Goal: Task Accomplishment & Management: Manage account settings

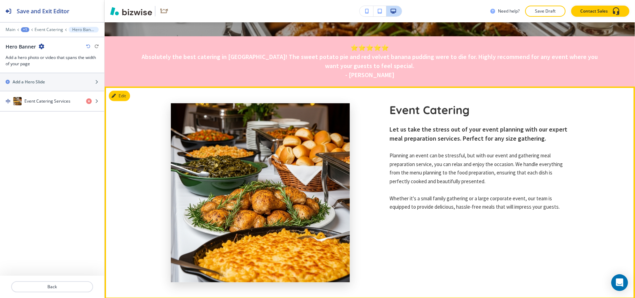
scroll to position [214, 0]
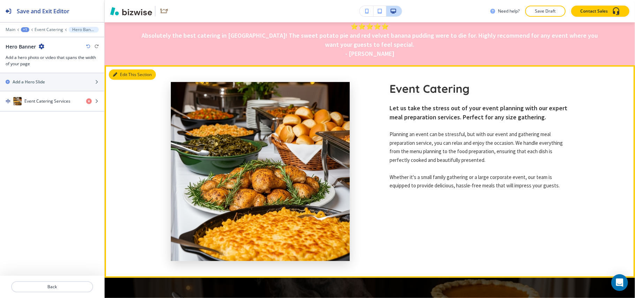
click at [126, 77] on button "Edit This Section" at bounding box center [132, 74] width 47 height 10
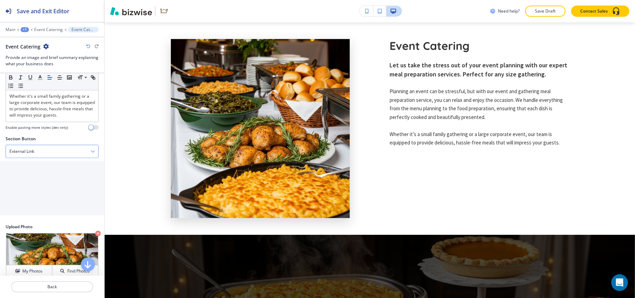
scroll to position [226, 0]
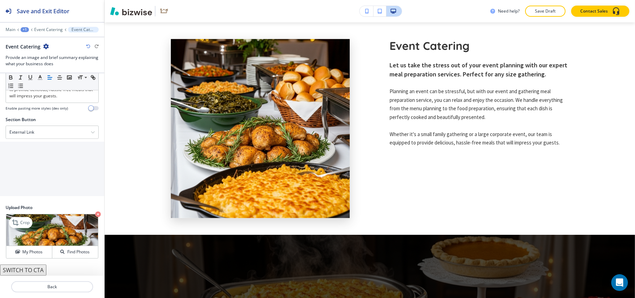
click at [95, 215] on icon "button" at bounding box center [98, 214] width 6 height 6
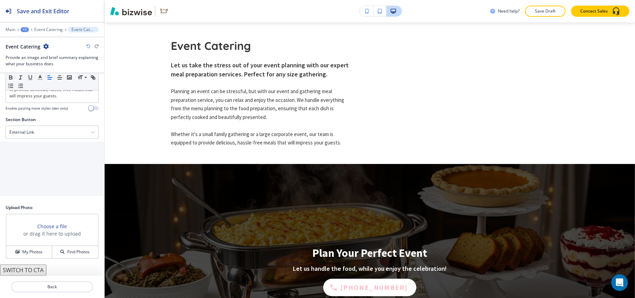
drag, startPoint x: 37, startPoint y: 250, endPoint x: 91, endPoint y: 228, distance: 59.1
click at [37, 250] on h4 "My Photos" at bounding box center [32, 252] width 20 height 6
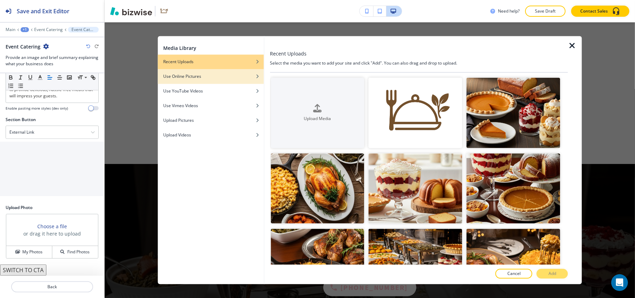
click at [224, 74] on div "Use Online Pictures" at bounding box center [211, 77] width 106 height 6
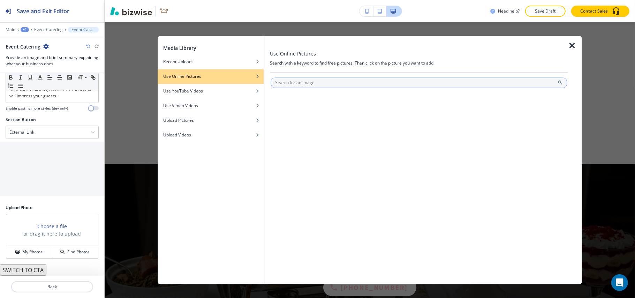
click at [295, 85] on input "text" at bounding box center [419, 83] width 297 height 10
type input "catering"
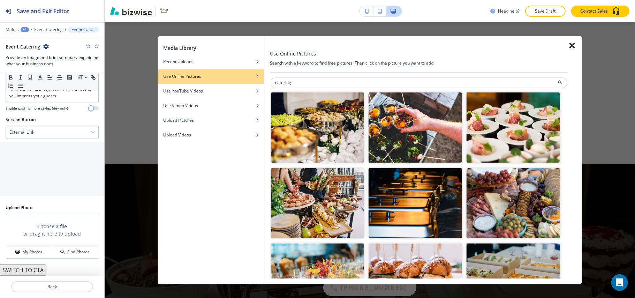
click at [313, 135] on img "button" at bounding box center [318, 127] width 94 height 70
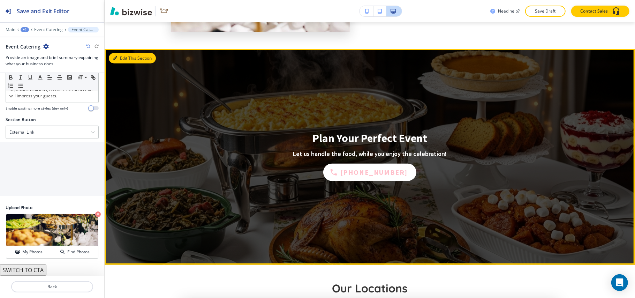
click at [119, 56] on button "Edit This Section" at bounding box center [132, 58] width 47 height 10
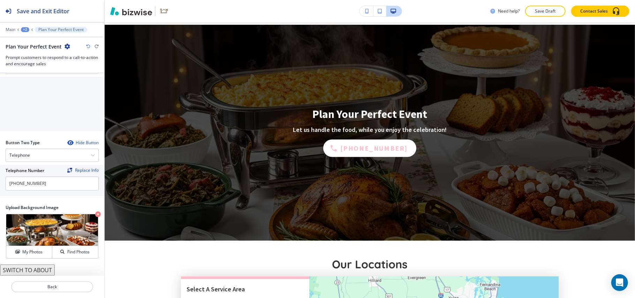
scroll to position [50, 0]
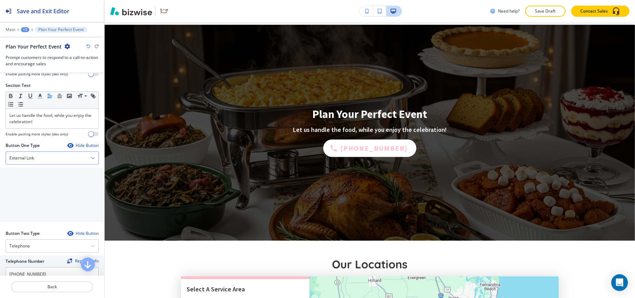
click at [43, 159] on div "External Link" at bounding box center [52, 158] width 92 height 13
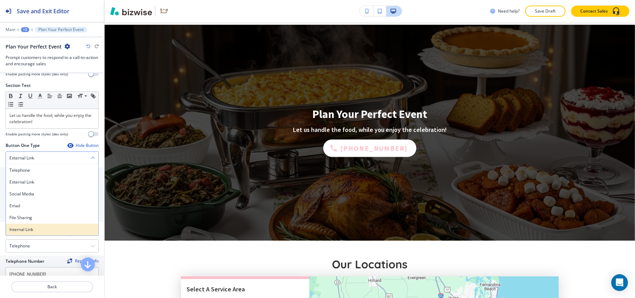
click at [36, 231] on h4 "Internal Link" at bounding box center [51, 229] width 85 height 6
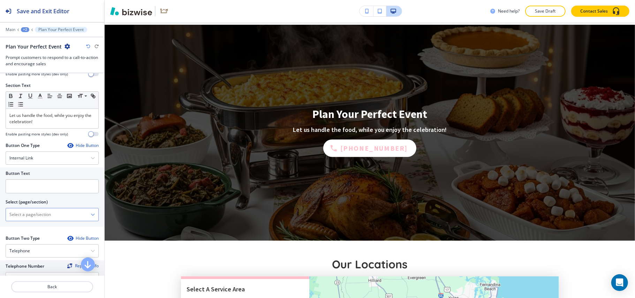
click at [45, 215] on \(page\/section\) "Manual Input" at bounding box center [48, 215] width 85 height 12
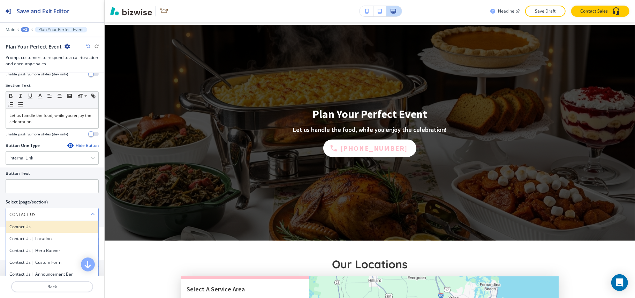
click at [31, 229] on h4 "Contact Us" at bounding box center [51, 227] width 85 height 6
type \(page\/section\) "Contact Us"
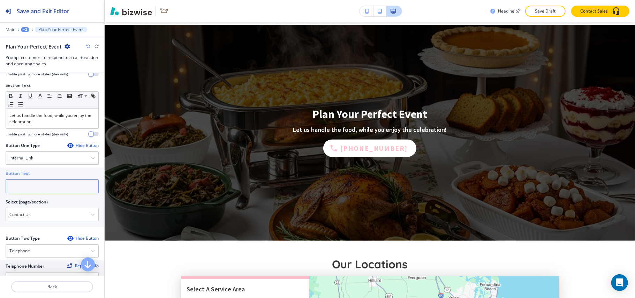
click at [35, 183] on input "text" at bounding box center [52, 186] width 93 height 14
paste input "CONTACT US"
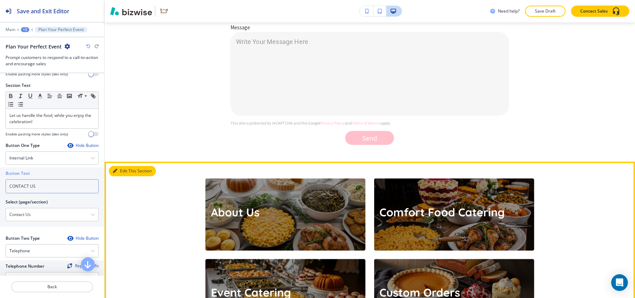
type input "CONTACT US"
click at [118, 168] on button "Edit This Section" at bounding box center [132, 171] width 47 height 10
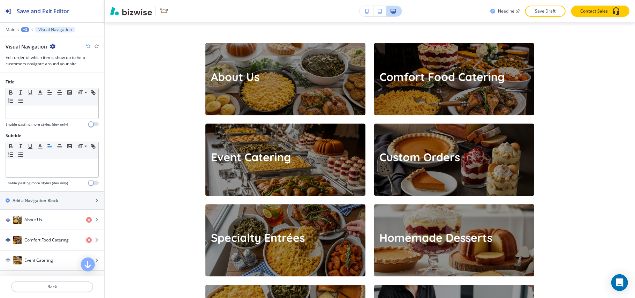
scroll to position [1234, 0]
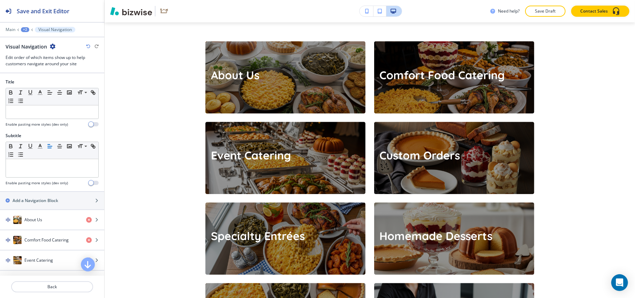
click at [53, 47] on icon "button" at bounding box center [53, 47] width 6 height 6
click at [64, 83] on p "Delete Section" at bounding box center [72, 83] width 36 height 6
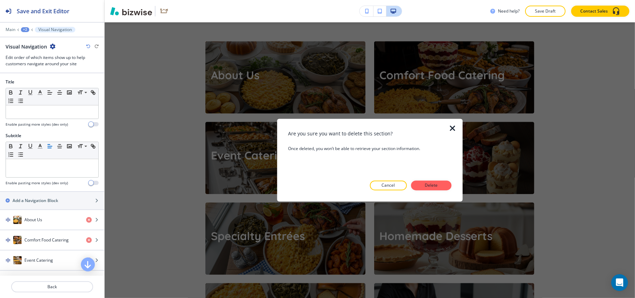
click at [441, 191] on div at bounding box center [369, 195] width 163 height 11
click at [434, 184] on p "Delete" at bounding box center [431, 185] width 17 height 6
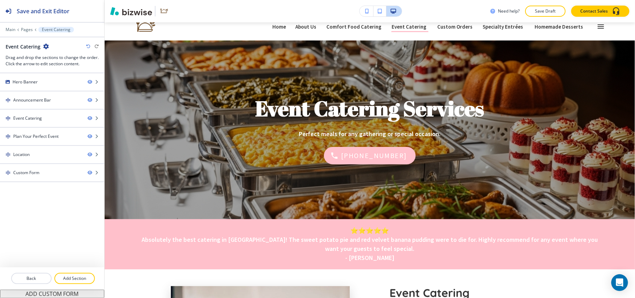
scroll to position [0, 0]
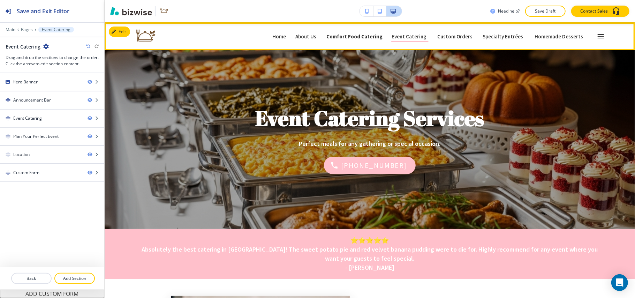
click at [354, 36] on p "Comfort Food Catering" at bounding box center [354, 36] width 56 height 5
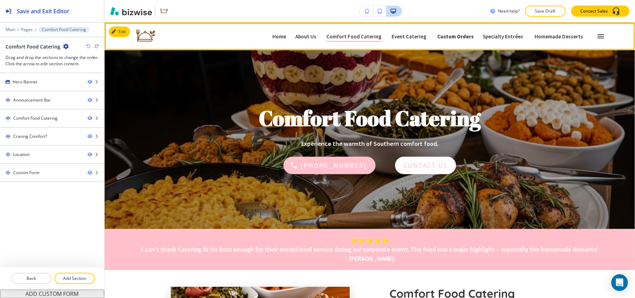
click at [458, 36] on p "Custom Orders" at bounding box center [455, 36] width 36 height 5
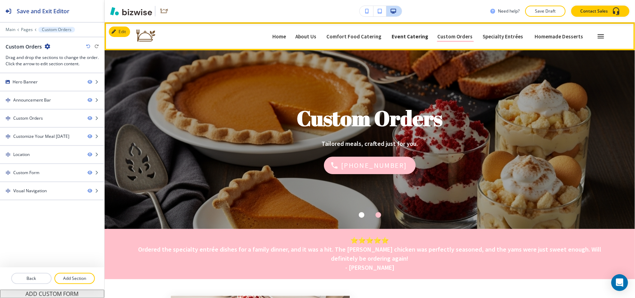
click at [405, 34] on p "Event Catering" at bounding box center [410, 36] width 37 height 5
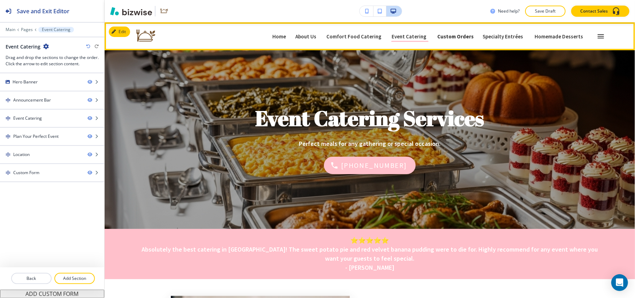
click at [455, 32] on link "Custom Orders Custom Orders" at bounding box center [455, 36] width 37 height 11
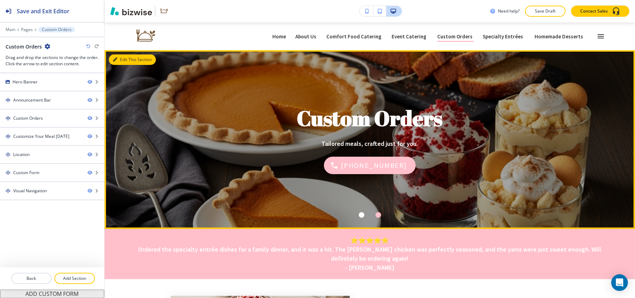
click at [121, 59] on button "Edit This Section" at bounding box center [132, 59] width 47 height 10
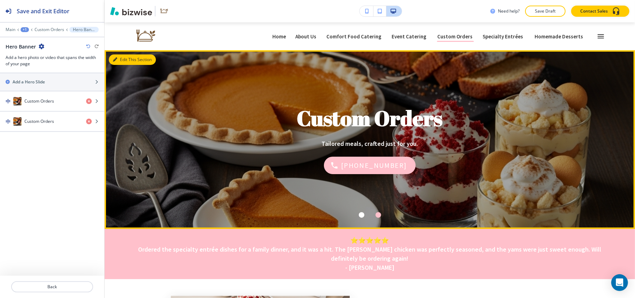
scroll to position [28, 0]
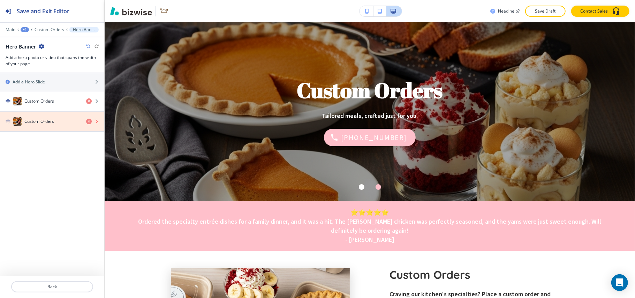
click at [89, 122] on icon "button" at bounding box center [89, 122] width 6 height 6
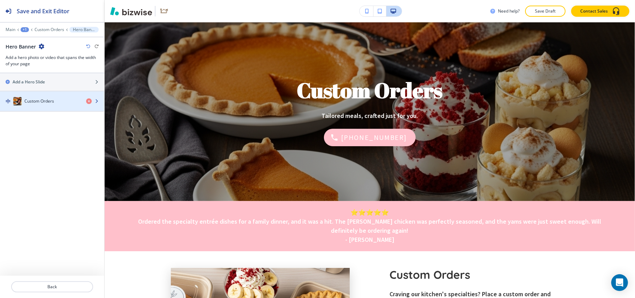
click at [50, 103] on h4 "Custom Orders" at bounding box center [39, 101] width 30 height 6
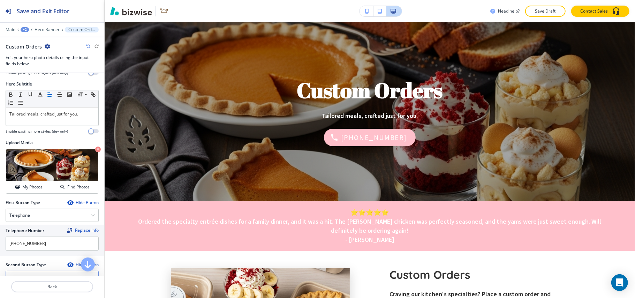
scroll to position [130, 0]
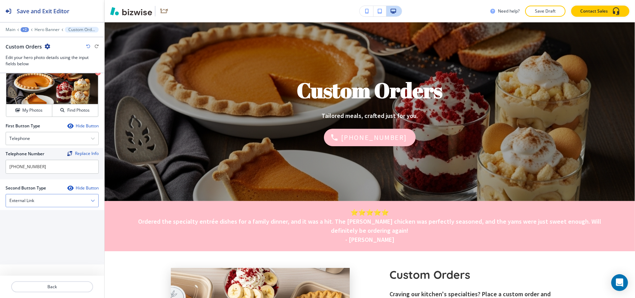
click at [48, 200] on div "External Link" at bounding box center [52, 200] width 92 height 13
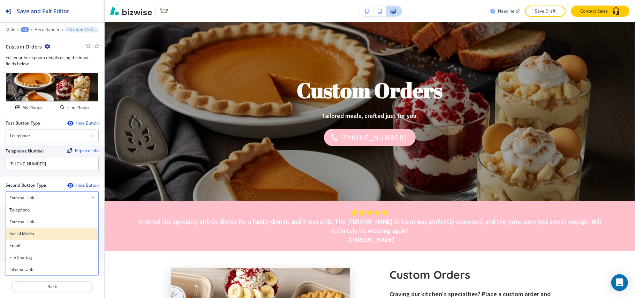
scroll to position [133, 0]
click at [29, 269] on h4 "Internal Link" at bounding box center [51, 269] width 85 height 6
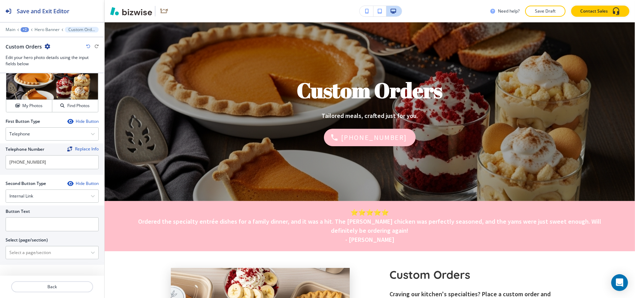
drag, startPoint x: 30, startPoint y: 254, endPoint x: 32, endPoint y: 245, distance: 9.8
click at [30, 254] on \(page\/section\) "Manual Input" at bounding box center [48, 253] width 85 height 12
click at [28, 265] on h4 "Contact Us" at bounding box center [51, 265] width 85 height 6
type \(page\/section\) "Contact Us"
click at [41, 227] on input "text" at bounding box center [52, 224] width 93 height 14
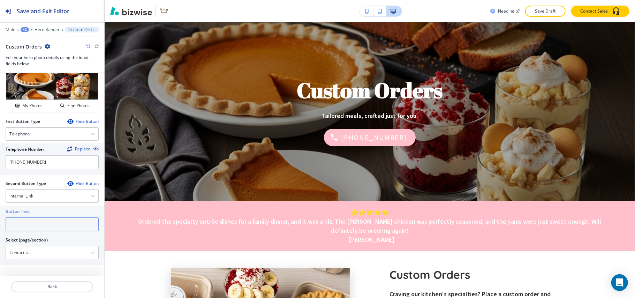
paste input "CONTACT US"
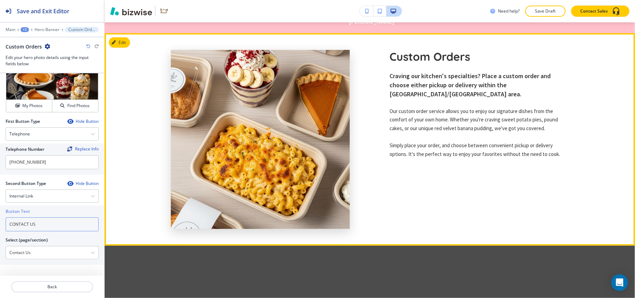
scroll to position [260, 0]
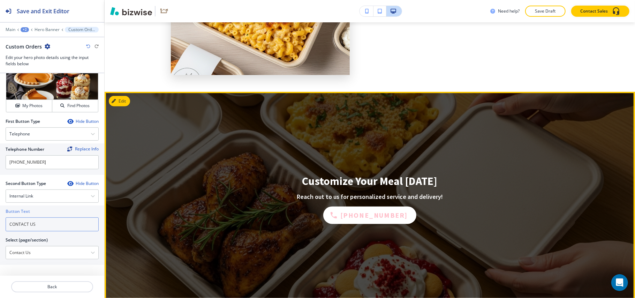
type input "CONTACT US"
click at [130, 98] on button "Edit This Section" at bounding box center [132, 101] width 47 height 10
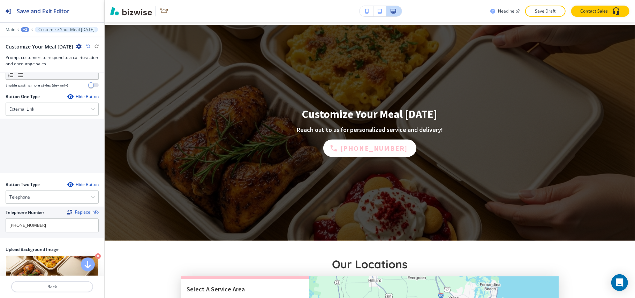
scroll to position [50, 0]
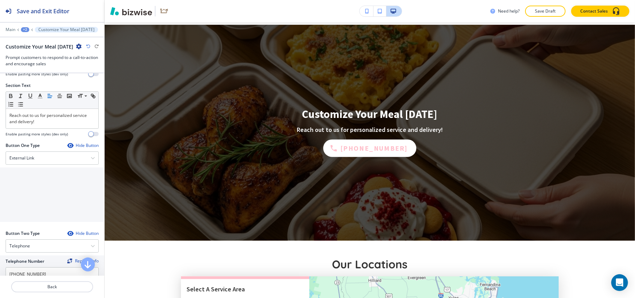
click at [67, 146] on icon "button" at bounding box center [70, 146] width 6 height 6
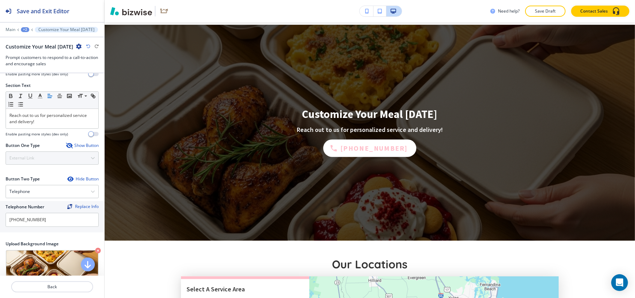
click at [66, 146] on icon "button" at bounding box center [69, 146] width 6 height 6
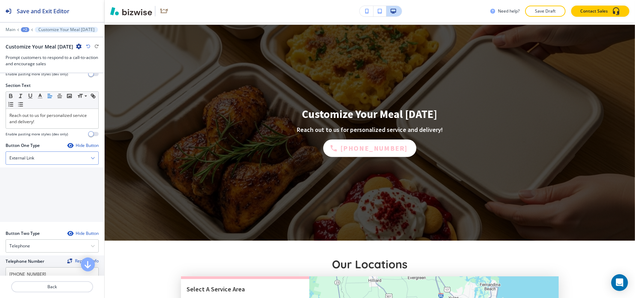
click at [51, 160] on div "External Link" at bounding box center [52, 158] width 92 height 13
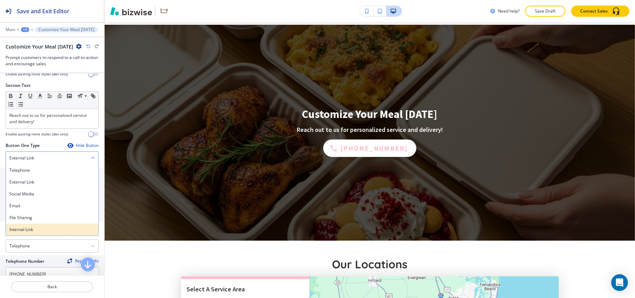
click at [35, 233] on h4 "Internal Link" at bounding box center [51, 229] width 85 height 6
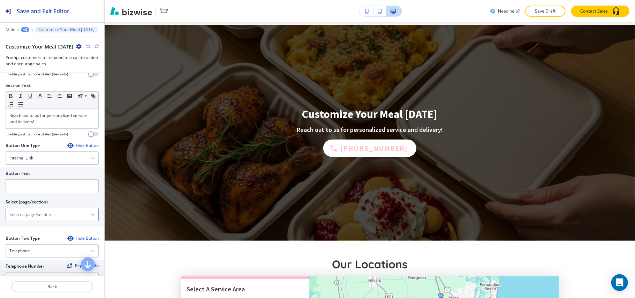
click at [45, 219] on \(page\/section\) "Manual Input" at bounding box center [48, 215] width 85 height 12
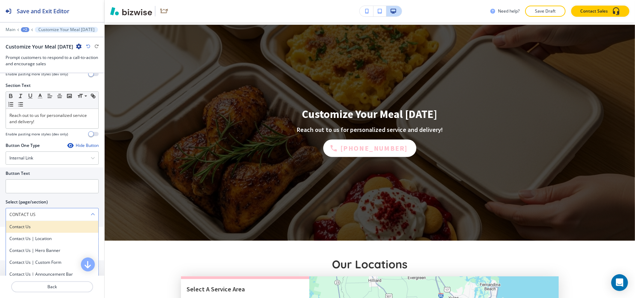
click at [34, 227] on h4 "Contact Us" at bounding box center [51, 227] width 85 height 6
type \(page\/section\) "Contact Us"
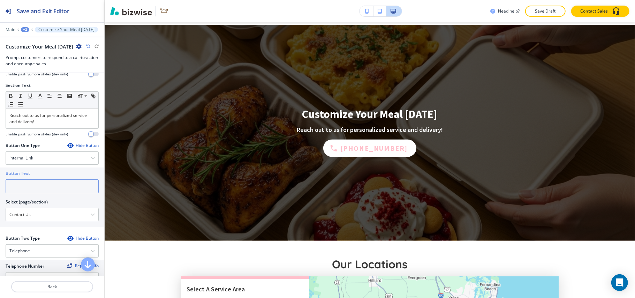
click at [35, 189] on input "text" at bounding box center [52, 186] width 93 height 14
paste input "CONTACT US"
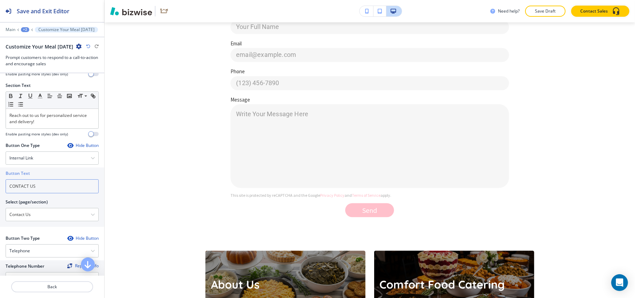
scroll to position [1188, 0]
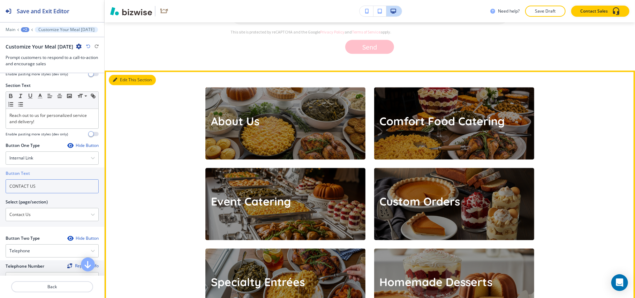
type input "CONTACT US"
click at [127, 77] on button "Edit This Section" at bounding box center [132, 80] width 47 height 10
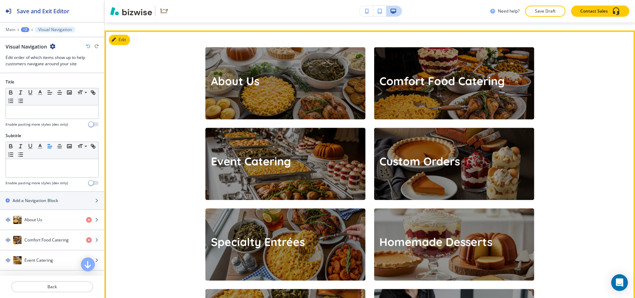
scroll to position [1234, 0]
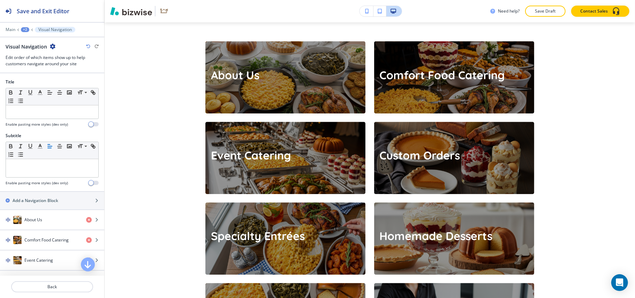
click at [50, 46] on icon "button" at bounding box center [53, 47] width 6 height 6
click at [60, 84] on p "Delete Section" at bounding box center [72, 83] width 36 height 6
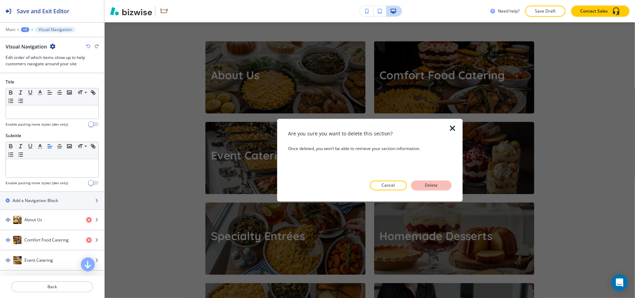
click at [422, 185] on button "Delete" at bounding box center [431, 186] width 40 height 10
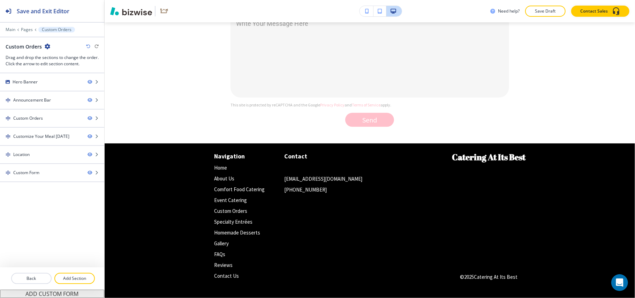
scroll to position [1112, 0]
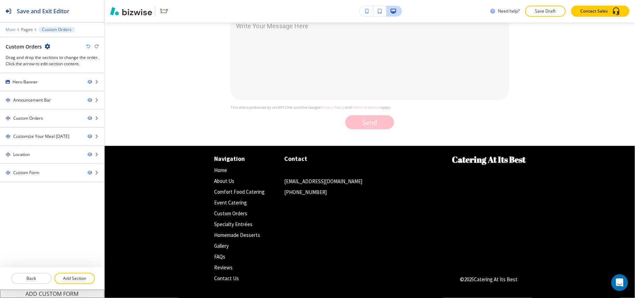
click at [10, 29] on p "Main" at bounding box center [11, 29] width 10 height 5
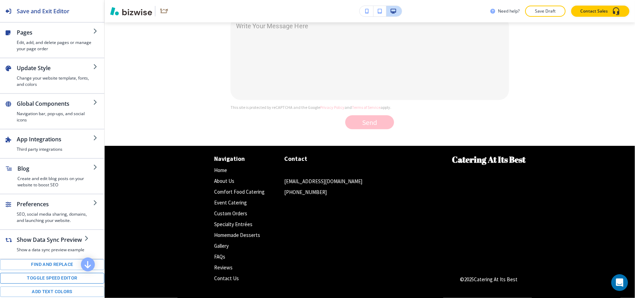
click at [38, 283] on button "Toggle speed editor" at bounding box center [52, 278] width 104 height 11
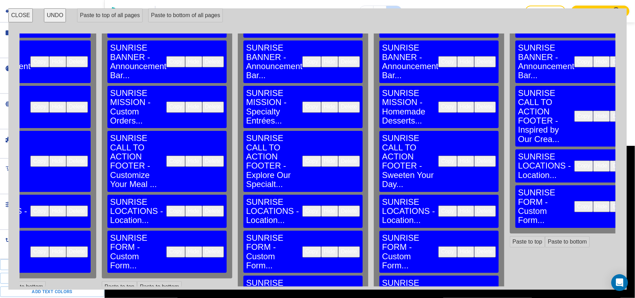
scroll to position [46, 490]
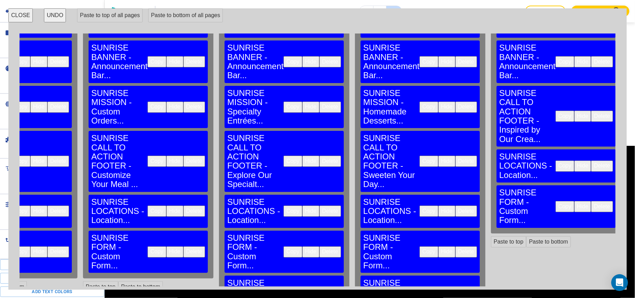
click at [319, 291] on button "Delete" at bounding box center [330, 296] width 22 height 11
click at [455, 291] on button "Delete" at bounding box center [466, 296] width 22 height 11
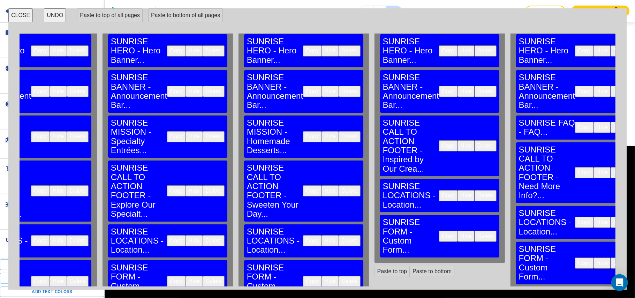
scroll to position [0, 606]
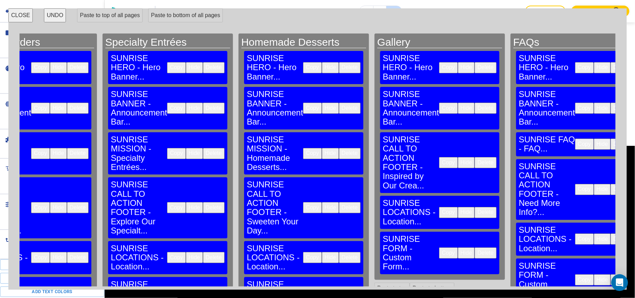
click at [21, 15] on button "CLOSE" at bounding box center [20, 15] width 24 height 14
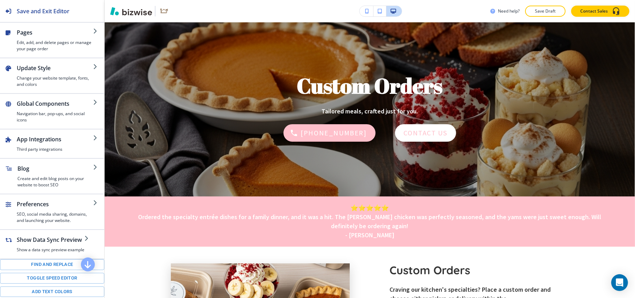
scroll to position [0, 0]
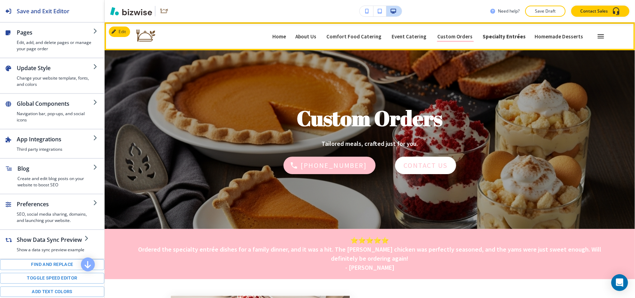
click at [505, 34] on p "Specialty Entrées" at bounding box center [504, 36] width 43 height 5
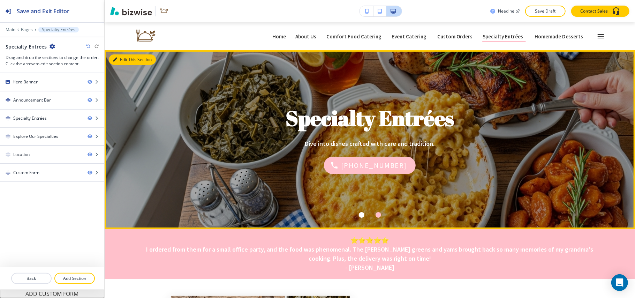
click at [127, 60] on button "Edit This Section" at bounding box center [132, 59] width 47 height 10
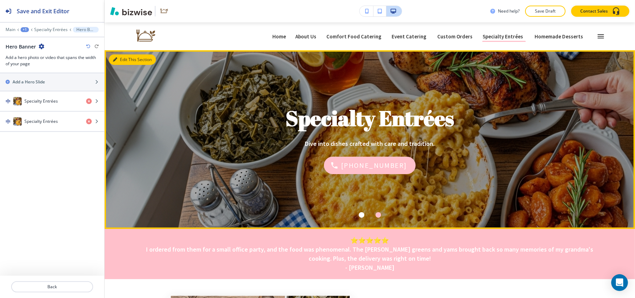
scroll to position [28, 0]
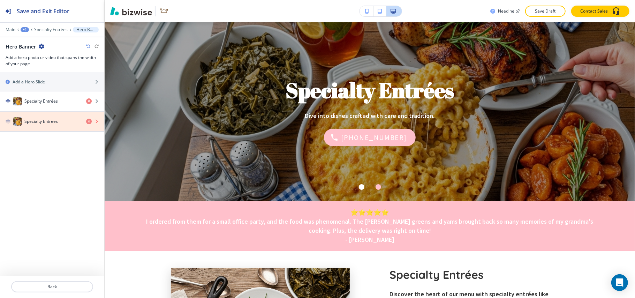
click at [89, 123] on icon "button" at bounding box center [89, 122] width 6 height 6
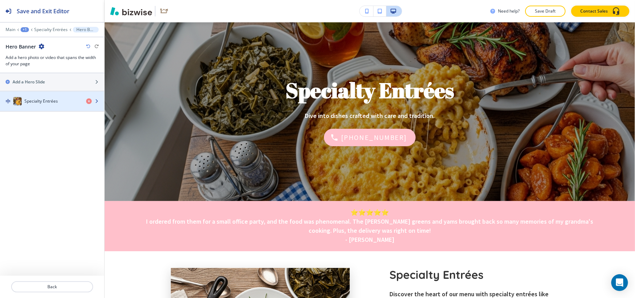
click at [44, 104] on h4 "Specialty Entrées" at bounding box center [40, 101] width 33 height 6
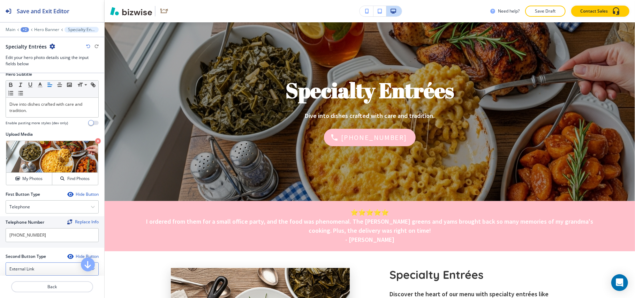
scroll to position [132, 0]
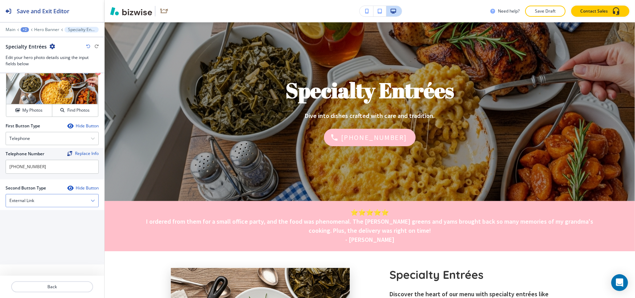
click at [31, 197] on h4 "External Link" at bounding box center [21, 200] width 25 height 6
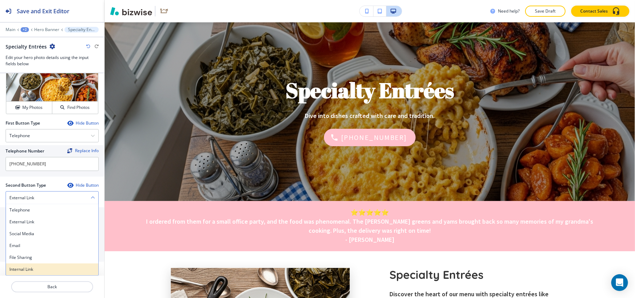
click at [27, 267] on h4 "Internal Link" at bounding box center [51, 269] width 85 height 6
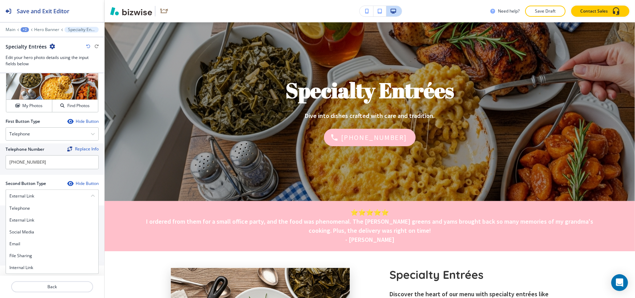
scroll to position [134, 0]
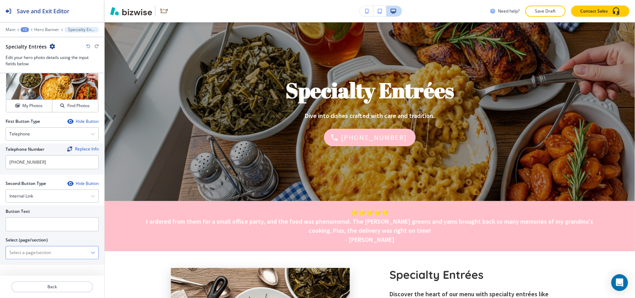
click at [47, 253] on \(page\/section\) "Manual Input" at bounding box center [48, 253] width 85 height 12
drag, startPoint x: 24, startPoint y: 267, endPoint x: 38, endPoint y: 249, distance: 22.7
click at [24, 267] on h4 "Contact Us" at bounding box center [51, 265] width 85 height 6
type \(page\/section\) "Contact Us"
drag, startPoint x: 39, startPoint y: 238, endPoint x: 41, endPoint y: 229, distance: 9.2
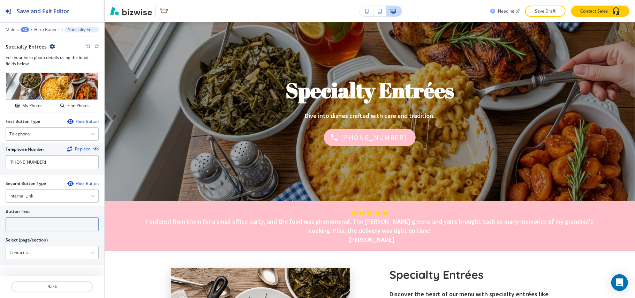
click at [40, 236] on div at bounding box center [52, 234] width 93 height 6
click at [41, 228] on input "text" at bounding box center [52, 224] width 93 height 14
paste input "CONTACT US"
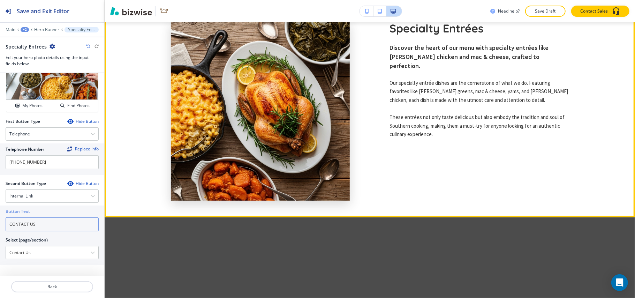
scroll to position [260, 0]
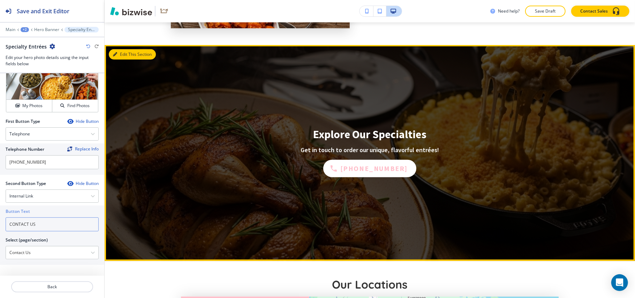
type input "CONTACT US"
click at [124, 52] on button "Edit This Section" at bounding box center [132, 54] width 47 height 10
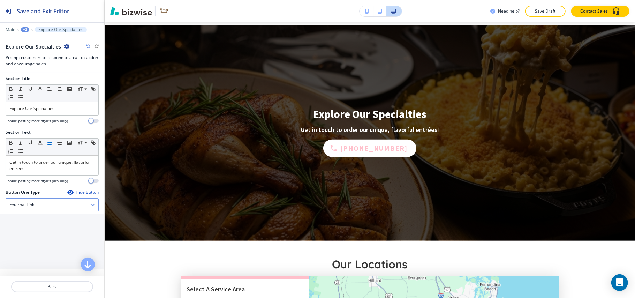
click at [40, 209] on div "External Link" at bounding box center [52, 204] width 92 height 13
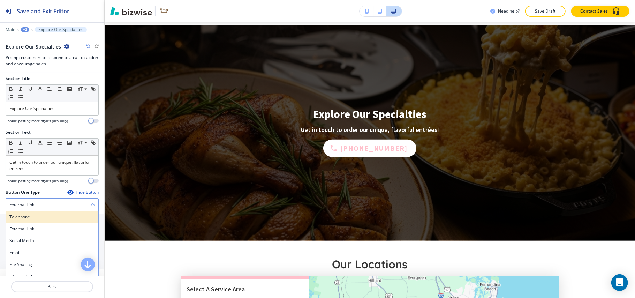
scroll to position [50, 0]
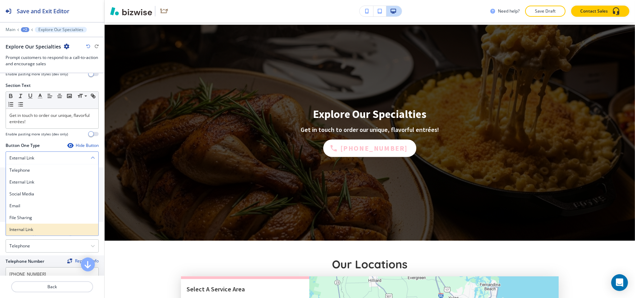
click at [33, 228] on h4 "Internal Link" at bounding box center [51, 229] width 85 height 6
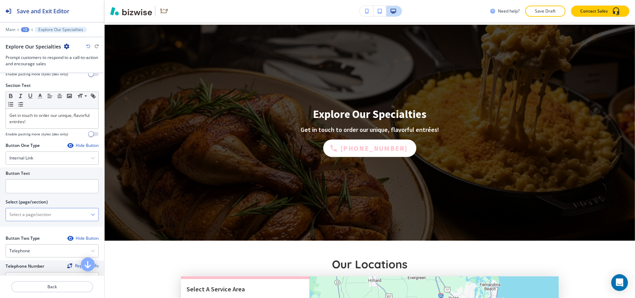
drag, startPoint x: 36, startPoint y: 224, endPoint x: 39, endPoint y: 220, distance: 4.2
click at [38, 220] on \(page\/section\) "Manual Input" at bounding box center [48, 215] width 85 height 12
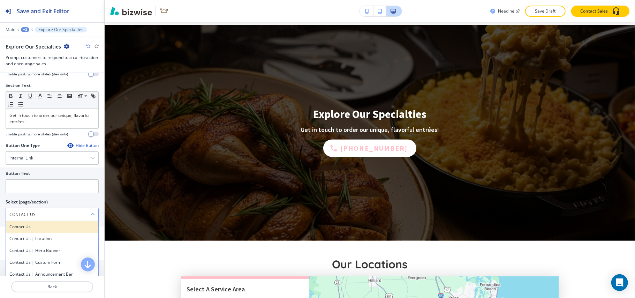
click at [28, 230] on h4 "Contact Us" at bounding box center [51, 227] width 85 height 6
type \(page\/section\) "Contact Us"
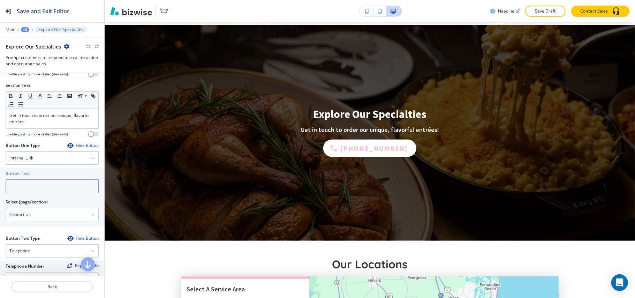
click at [41, 186] on input "text" at bounding box center [52, 186] width 93 height 14
paste input "CONTACT US"
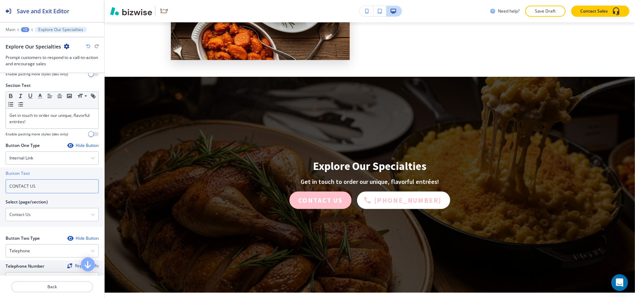
scroll to position [0, 0]
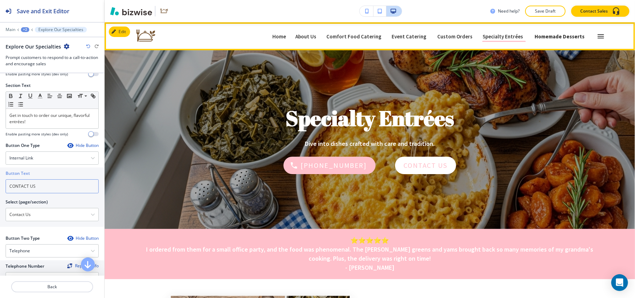
type input "CONTACT US"
click at [562, 37] on p "Homemade Desserts" at bounding box center [560, 36] width 50 height 5
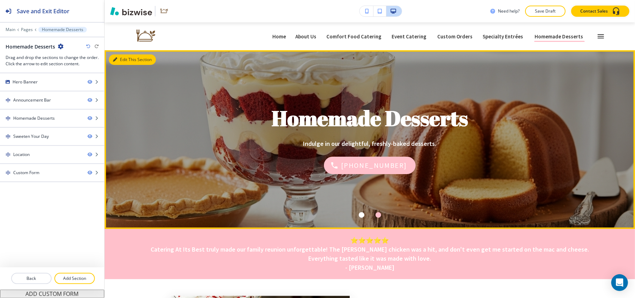
click at [123, 60] on button "Edit This Section" at bounding box center [132, 59] width 47 height 10
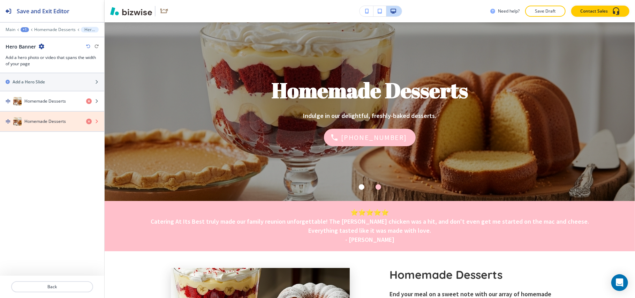
click at [88, 120] on icon "button" at bounding box center [89, 122] width 6 height 6
click at [89, 122] on icon "button" at bounding box center [89, 122] width 6 height 6
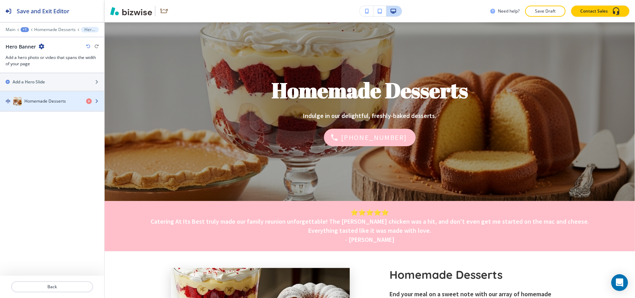
click at [50, 99] on h4 "Homemade Desserts" at bounding box center [44, 101] width 41 height 6
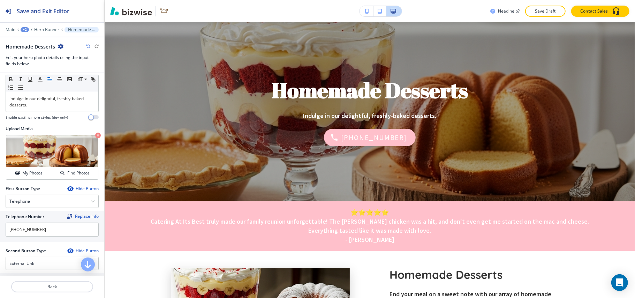
scroll to position [132, 0]
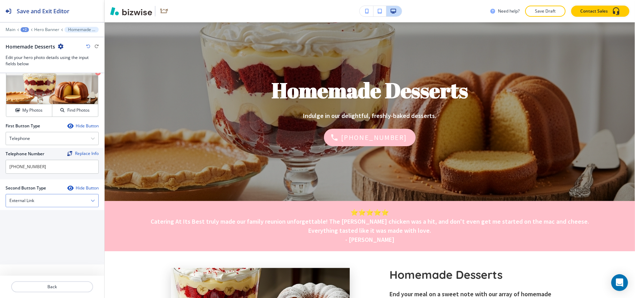
click at [54, 195] on div "External Link" at bounding box center [52, 200] width 92 height 13
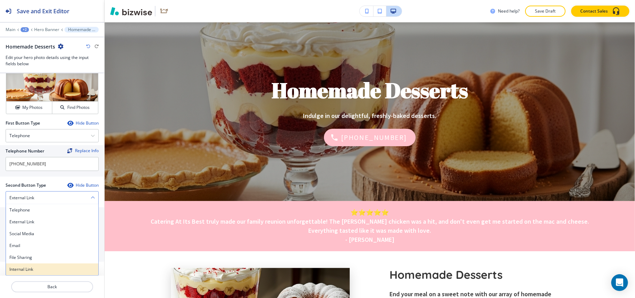
click at [24, 275] on div "Internal Link" at bounding box center [52, 269] width 92 height 12
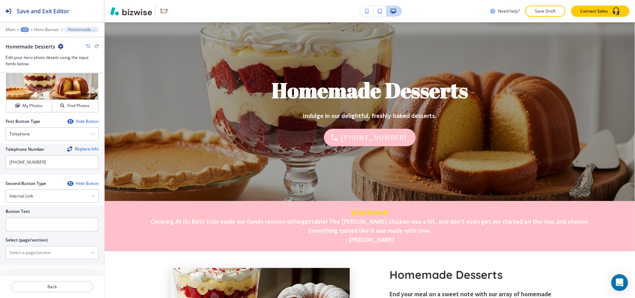
scroll to position [134, 0]
click at [45, 252] on \(page\/section\) "Manual Input" at bounding box center [48, 253] width 85 height 12
drag, startPoint x: 38, startPoint y: 255, endPoint x: 17, endPoint y: 254, distance: 20.6
click at [2, 254] on div "Button Text Select (page/section) CONTACT US Contact Us Contact Us | Location C…" at bounding box center [52, 234] width 104 height 59
click at [30, 267] on h4 "Contact Us" at bounding box center [51, 265] width 85 height 6
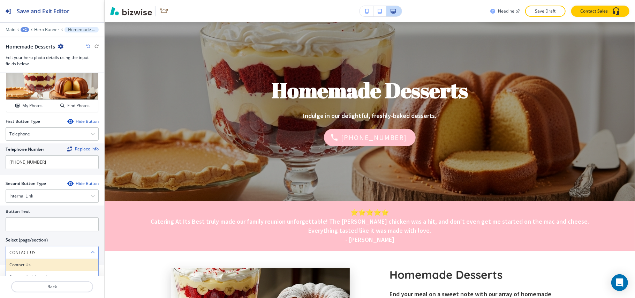
type \(page\/section\) "Contact Us"
paste input "CONTACT US"
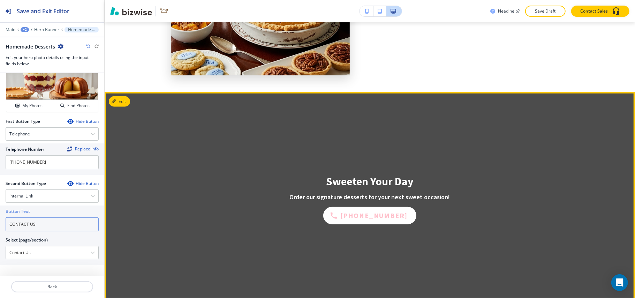
scroll to position [400, 0]
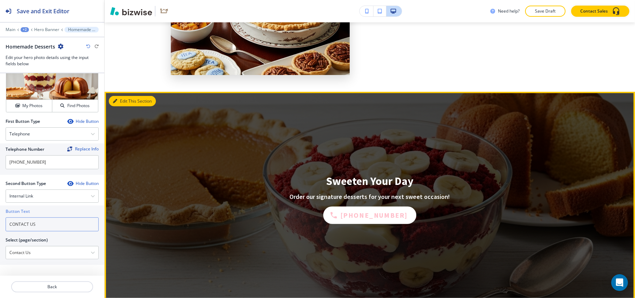
type input "CONTACT US"
click at [126, 102] on button "Edit This Section" at bounding box center [132, 101] width 47 height 10
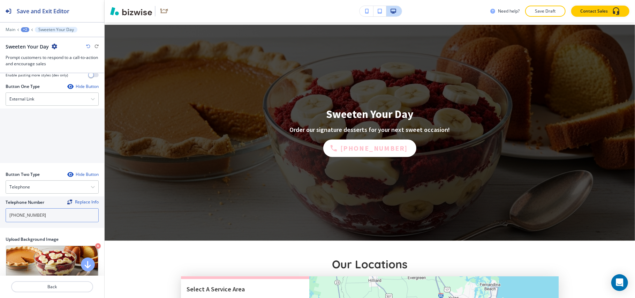
scroll to position [93, 0]
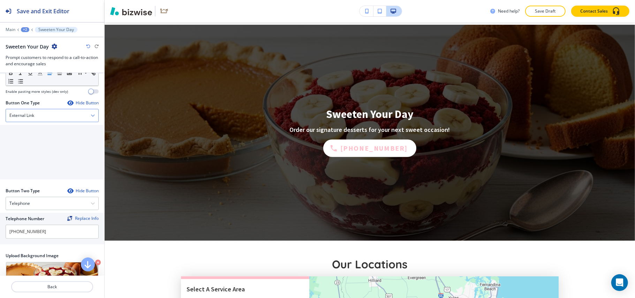
click at [33, 111] on div "External Link" at bounding box center [52, 115] width 92 height 13
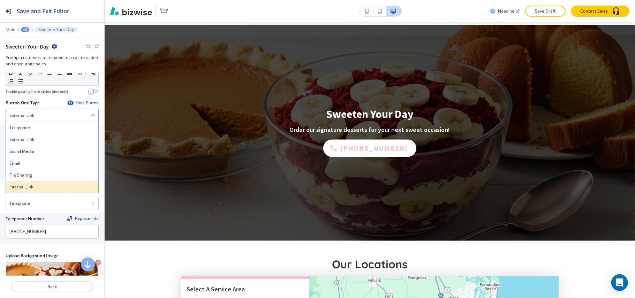
click at [24, 185] on h4 "Internal Link" at bounding box center [51, 187] width 85 height 6
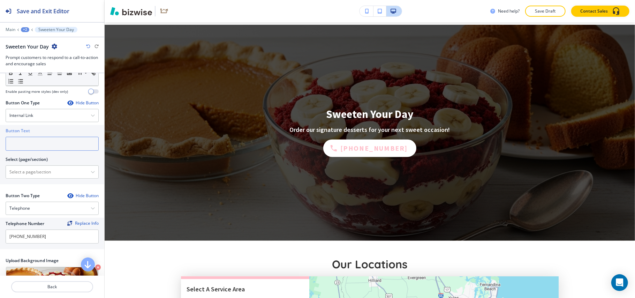
paste input "CONTACT US"
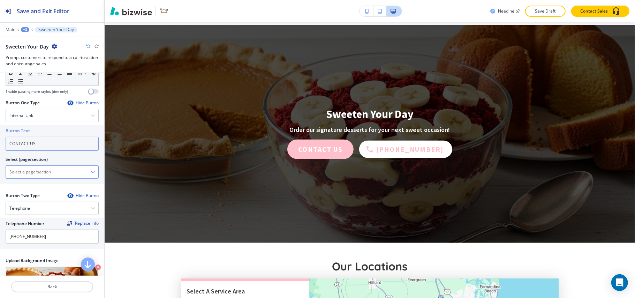
type input "CONTACT US"
click at [35, 173] on \(page\/section\) "Manual Input" at bounding box center [48, 172] width 85 height 12
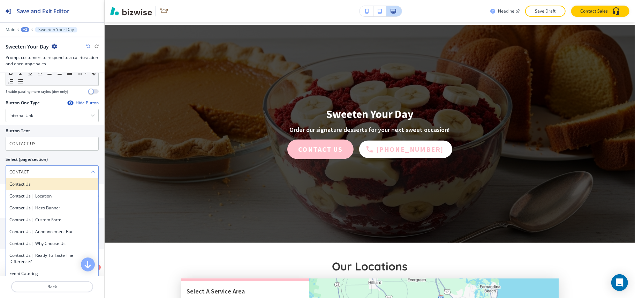
click at [32, 186] on h4 "Contact Us" at bounding box center [51, 184] width 85 height 6
type \(page\/section\) "Contact Us"
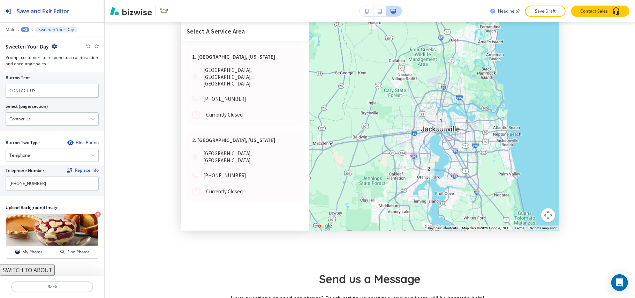
scroll to position [0, 0]
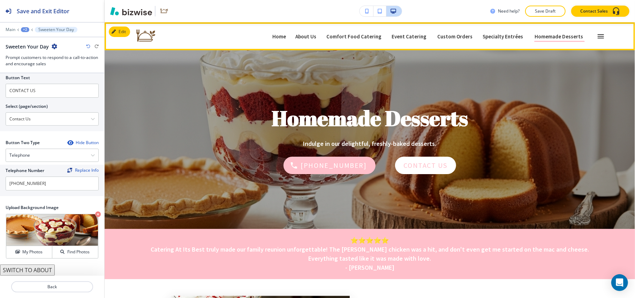
click at [598, 35] on icon "button" at bounding box center [601, 36] width 6 height 4
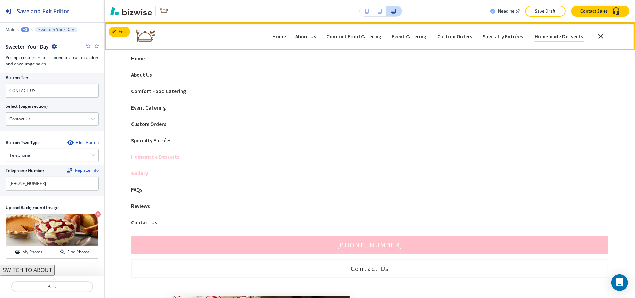
click at [143, 174] on p "Gallery" at bounding box center [369, 173] width 477 height 5
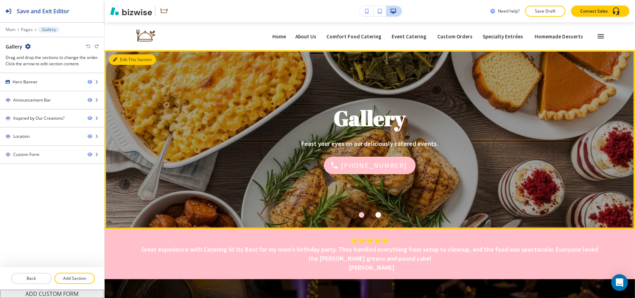
click at [124, 60] on button "Edit This Section" at bounding box center [132, 59] width 47 height 10
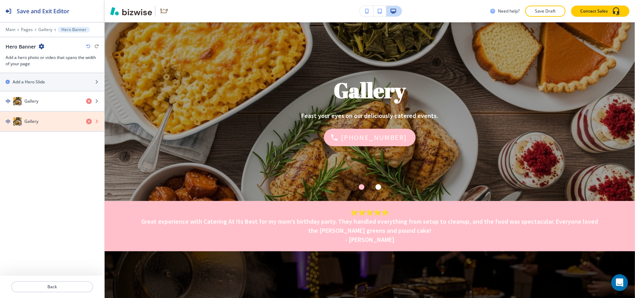
click at [90, 123] on icon "button" at bounding box center [89, 122] width 6 height 6
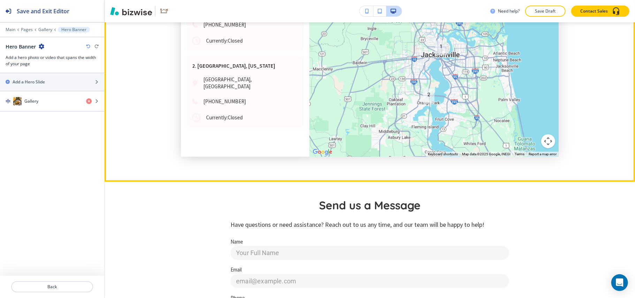
scroll to position [772, 0]
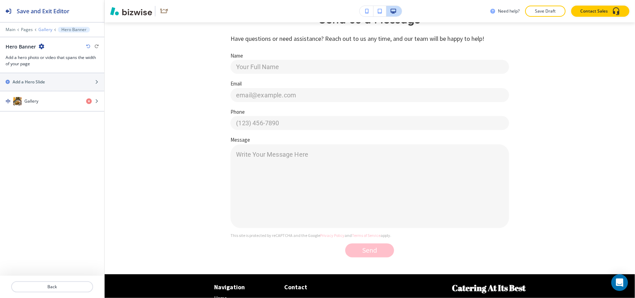
click at [46, 28] on p "Gallery" at bounding box center [45, 29] width 14 height 5
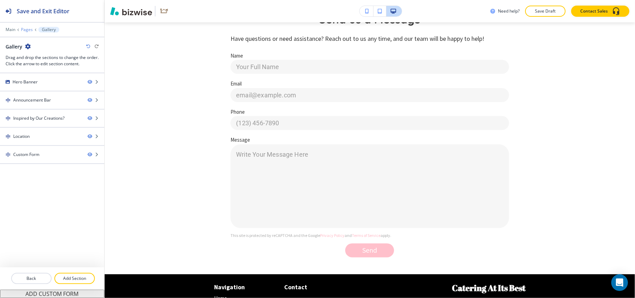
click at [24, 31] on p "Pages" at bounding box center [27, 29] width 12 height 5
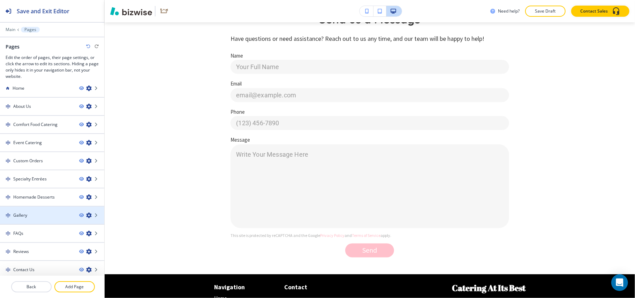
scroll to position [8, 0]
click at [79, 212] on icon "button" at bounding box center [81, 213] width 4 height 4
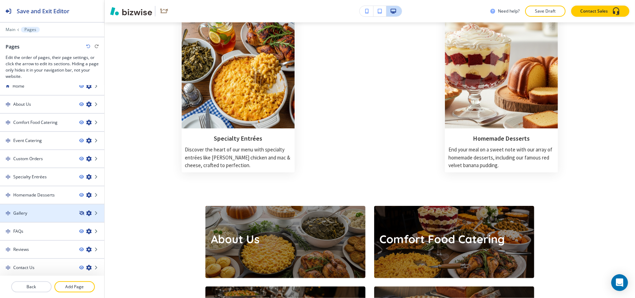
scroll to position [0, 0]
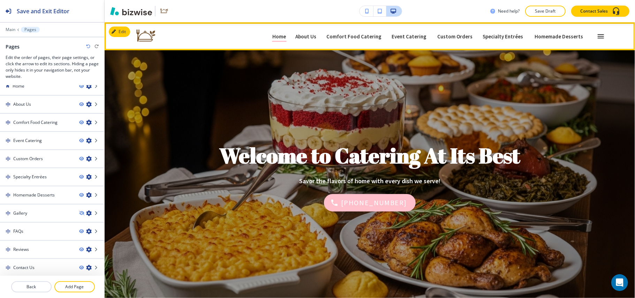
click at [597, 38] on icon "button" at bounding box center [601, 36] width 8 height 8
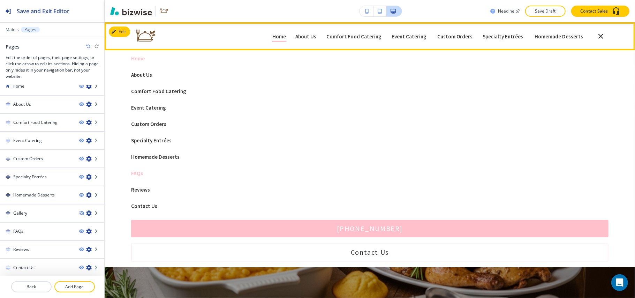
click at [136, 172] on p "FAQs" at bounding box center [369, 173] width 477 height 5
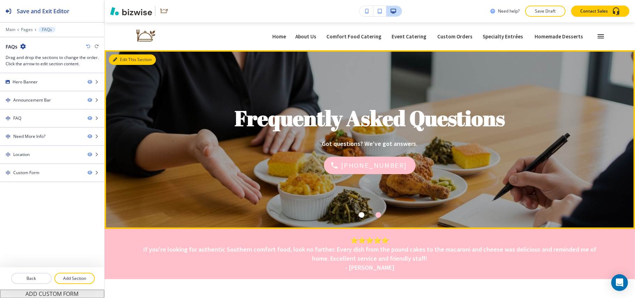
click at [121, 60] on button "Edit This Section" at bounding box center [132, 59] width 47 height 10
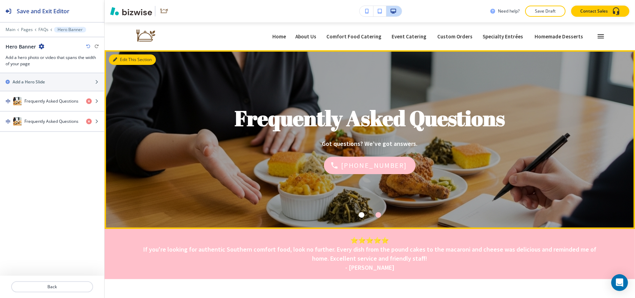
scroll to position [28, 0]
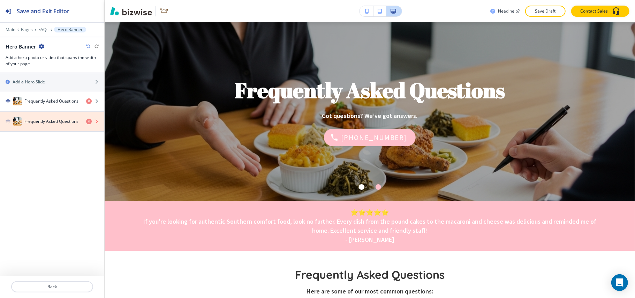
click at [88, 122] on icon "button" at bounding box center [89, 122] width 6 height 6
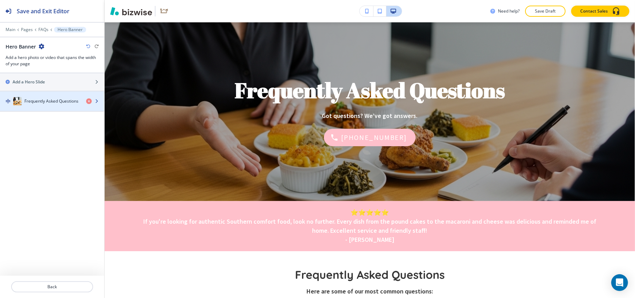
click at [50, 104] on h4 "Frequently Asked Questions" at bounding box center [51, 101] width 54 height 6
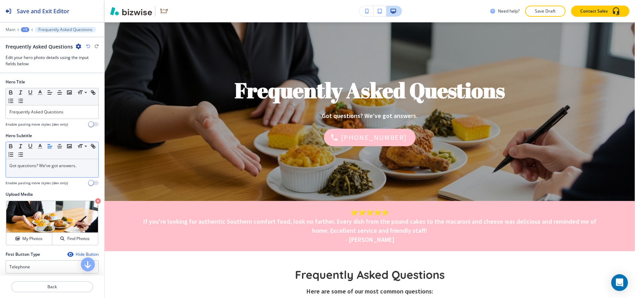
scroll to position [130, 0]
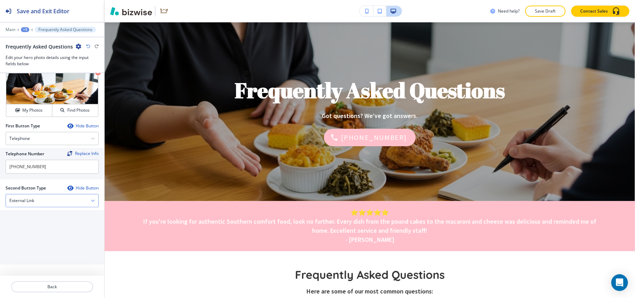
click at [55, 195] on div "External Link" at bounding box center [52, 200] width 92 height 13
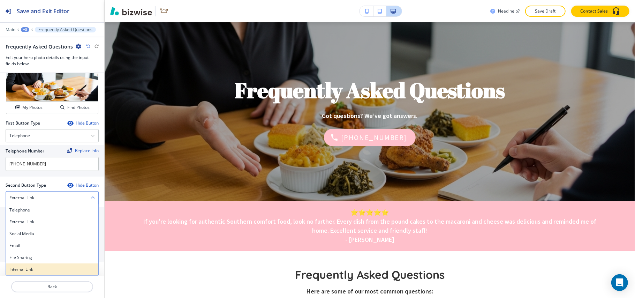
click at [31, 270] on h4 "Internal Link" at bounding box center [51, 269] width 85 height 6
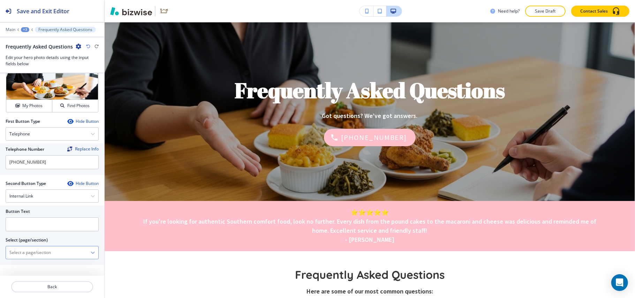
scroll to position [133, 0]
click at [46, 252] on \(page\/section\) "Manual Input" at bounding box center [48, 253] width 85 height 12
drag, startPoint x: 0, startPoint y: 251, endPoint x: 13, endPoint y: 252, distance: 12.6
click at [0, 252] on div "Button Text Select (page/section) CONTACT US Contact Us Contact Us | Location C…" at bounding box center [52, 234] width 104 height 59
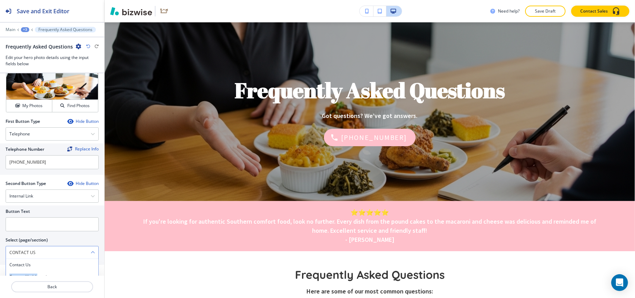
click at [32, 265] on h4 "Contact Us" at bounding box center [51, 265] width 85 height 6
type \(page\/section\) "Contact Us"
paste input "CONTACT US"
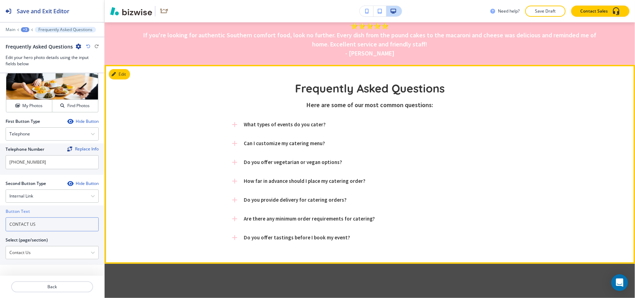
scroll to position [214, 0]
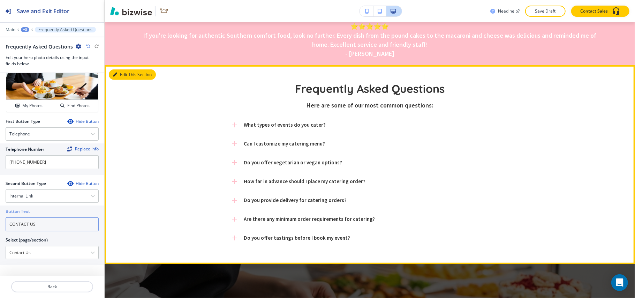
type input "CONTACT US"
click at [126, 74] on button "Edit This Section" at bounding box center [132, 74] width 47 height 10
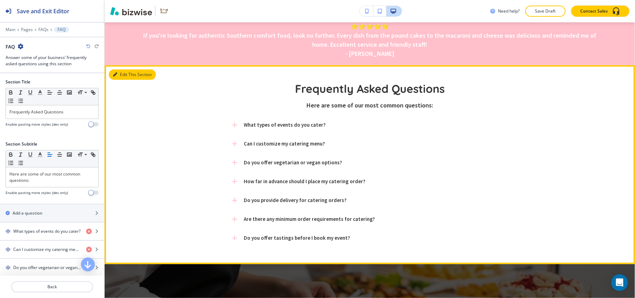
scroll to position [257, 0]
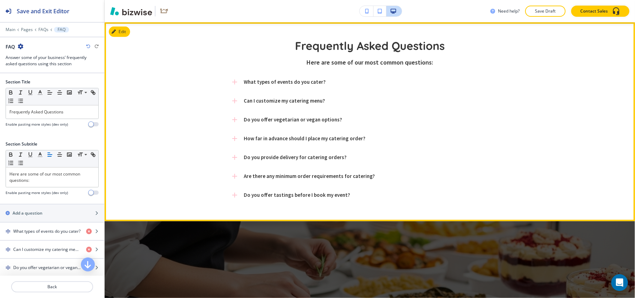
click at [235, 82] on icon at bounding box center [234, 82] width 5 height 5
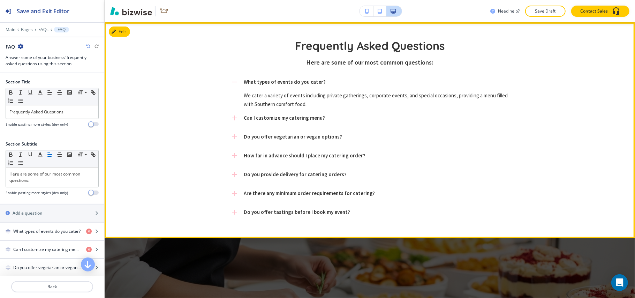
click at [235, 82] on icon at bounding box center [234, 82] width 5 height 1
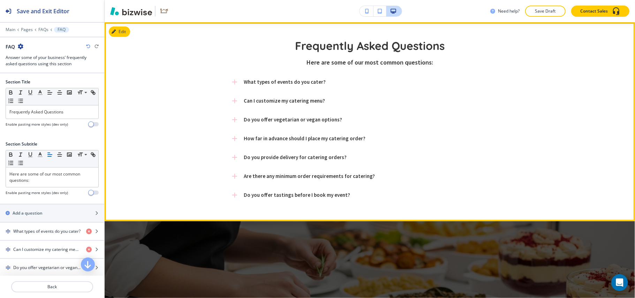
click at [233, 99] on icon at bounding box center [234, 100] width 5 height 5
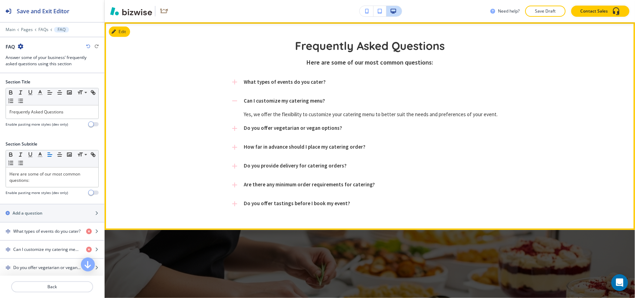
click at [233, 99] on icon at bounding box center [234, 101] width 8 height 8
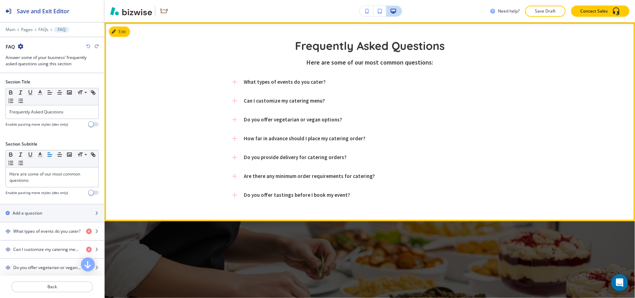
click at [233, 158] on icon at bounding box center [234, 157] width 5 height 5
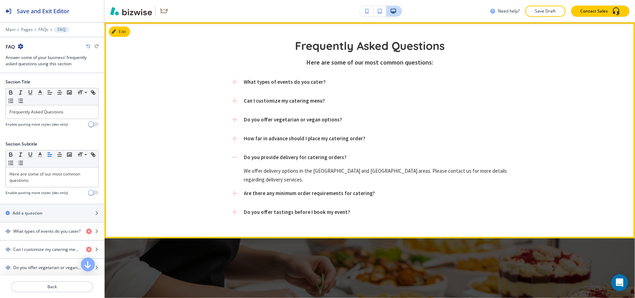
click at [233, 158] on icon at bounding box center [234, 157] width 8 height 8
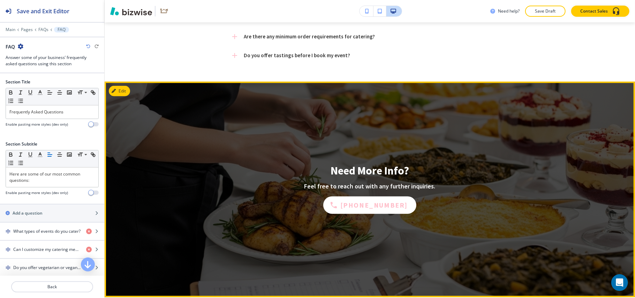
scroll to position [442, 0]
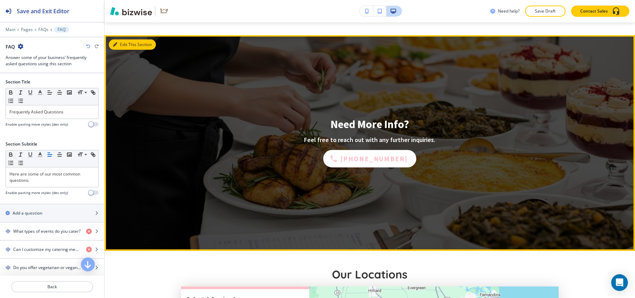
click at [123, 43] on button "Edit This Section" at bounding box center [132, 44] width 47 height 10
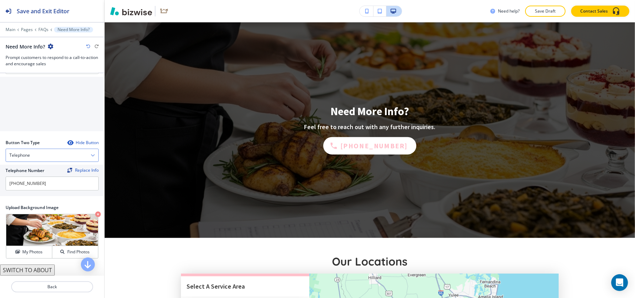
scroll to position [50, 0]
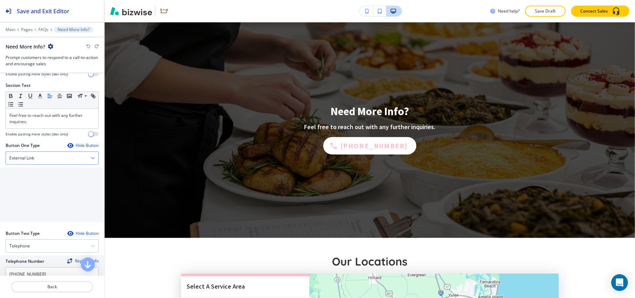
click at [42, 159] on div "External Link" at bounding box center [52, 158] width 92 height 13
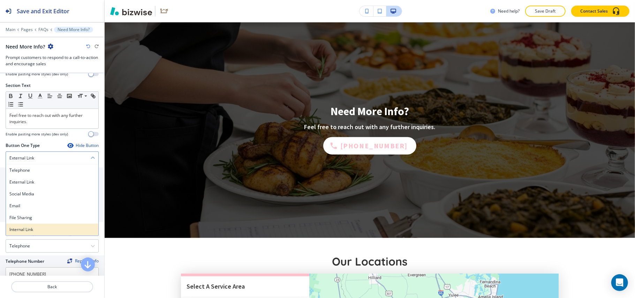
click at [30, 227] on div "Internal Link" at bounding box center [52, 230] width 92 height 12
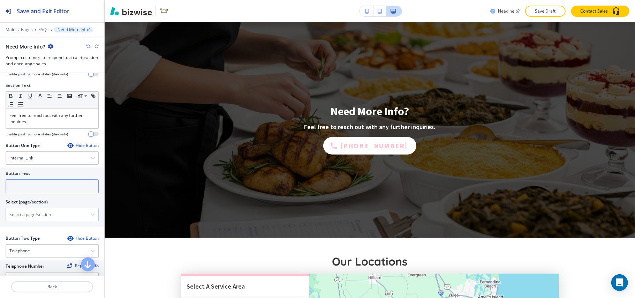
drag, startPoint x: 40, startPoint y: 195, endPoint x: 20, endPoint y: 190, distance: 21.6
click at [20, 190] on input "text" at bounding box center [52, 186] width 93 height 14
paste input "CONTACT US"
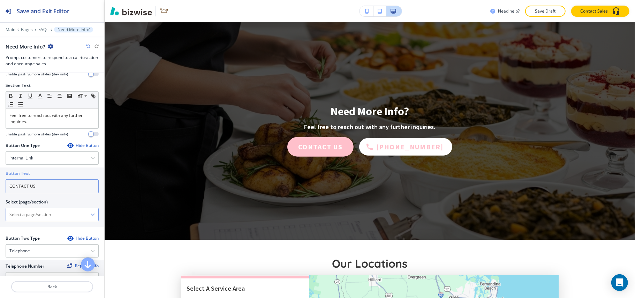
type input "CONTACT US"
click at [31, 217] on \(page\/section\) "Manual Input" at bounding box center [48, 215] width 85 height 12
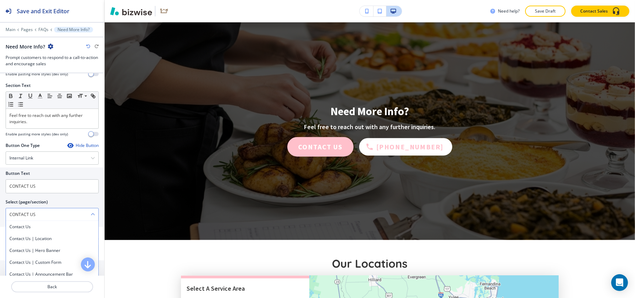
drag, startPoint x: 25, startPoint y: 227, endPoint x: 30, endPoint y: 219, distance: 9.7
click at [25, 227] on h4 "Contact Us" at bounding box center [51, 227] width 85 height 6
type \(page\/section\) "Contact Us"
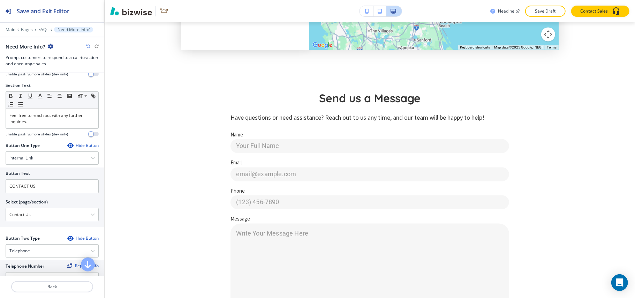
scroll to position [935, 0]
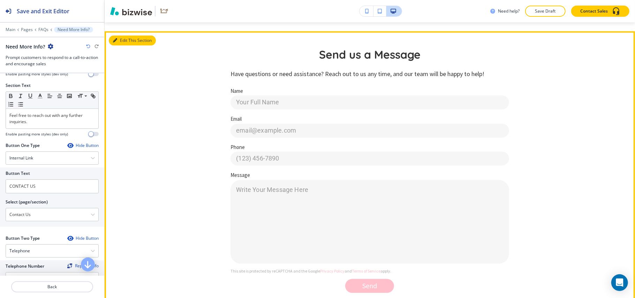
click at [116, 38] on button "Edit This Section" at bounding box center [132, 41] width 47 height 10
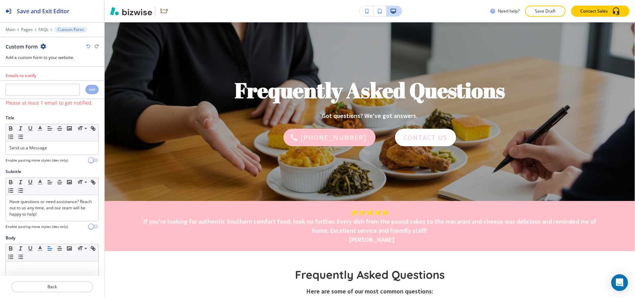
scroll to position [0, 0]
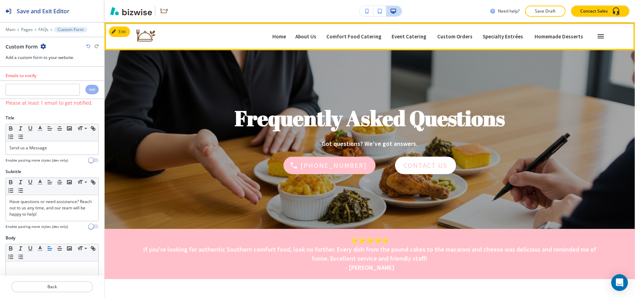
click at [598, 34] on icon "button" at bounding box center [601, 36] width 6 height 4
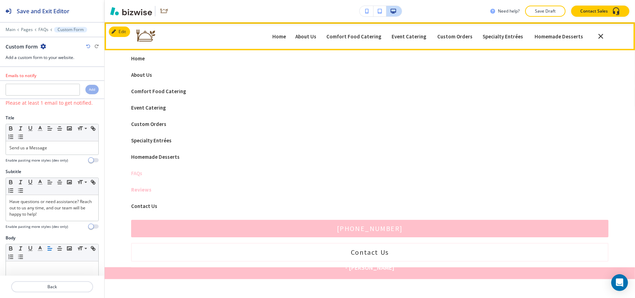
click at [147, 190] on p "Reviews" at bounding box center [369, 189] width 477 height 5
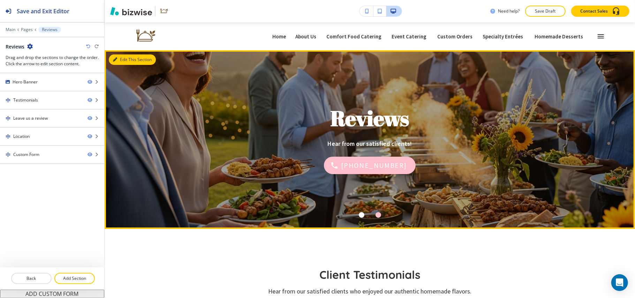
click at [120, 54] on button "Edit This Section" at bounding box center [132, 59] width 47 height 10
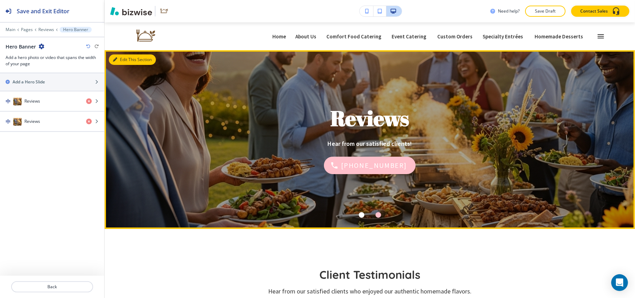
scroll to position [28, 0]
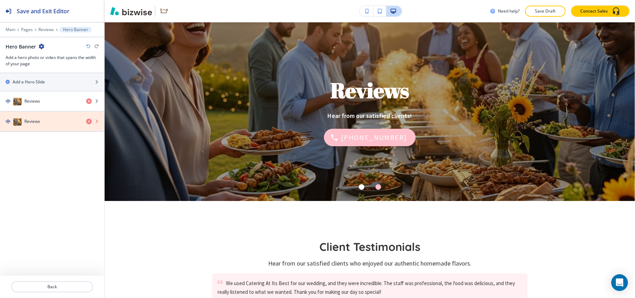
click at [88, 122] on icon "button" at bounding box center [89, 122] width 6 height 6
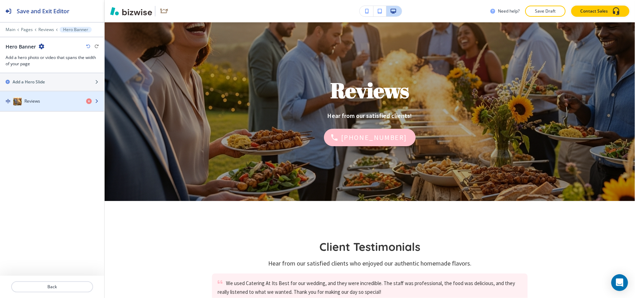
click at [27, 96] on div "button" at bounding box center [52, 94] width 104 height 6
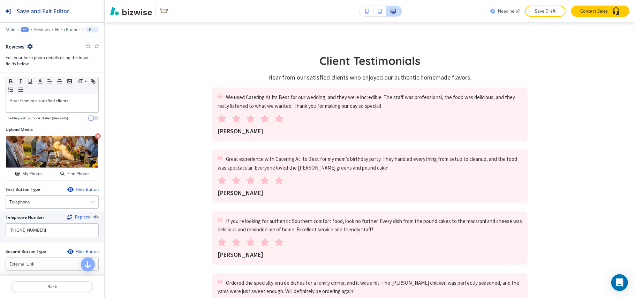
scroll to position [130, 0]
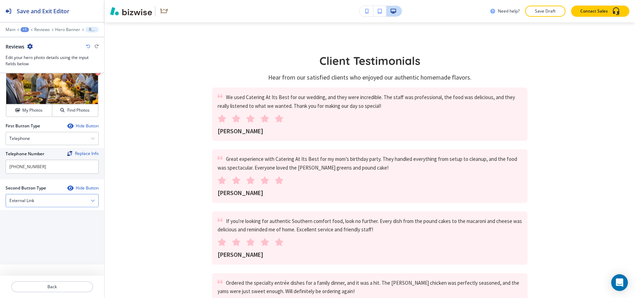
click at [44, 201] on div "External Link" at bounding box center [52, 200] width 92 height 13
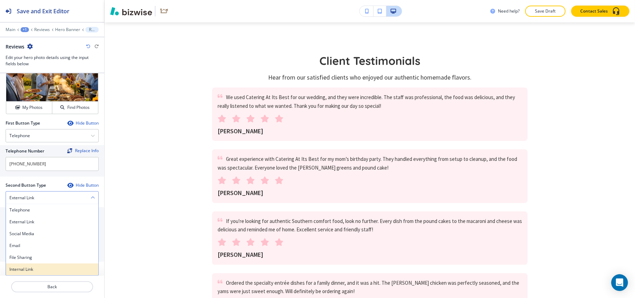
click at [24, 266] on h4 "Internal Link" at bounding box center [51, 269] width 85 height 6
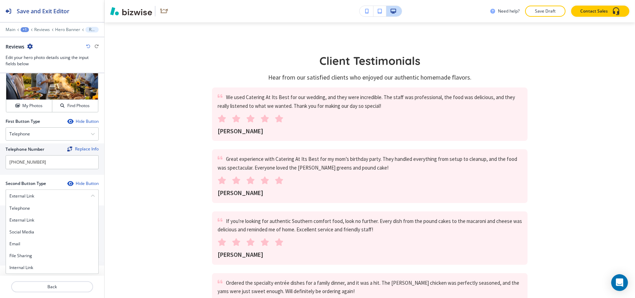
scroll to position [133, 0]
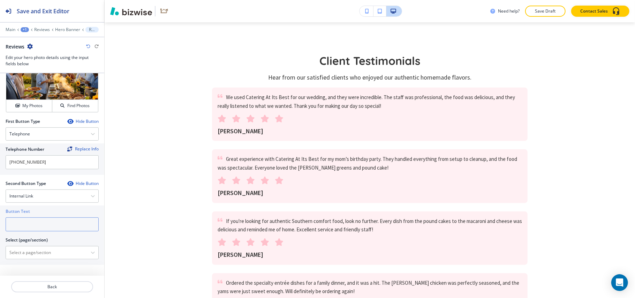
paste input "CONTACT US"
type input "CONTACT US"
click at [29, 255] on \(page\/section\) "Manual Input" at bounding box center [48, 253] width 85 height 12
click at [30, 266] on h4 "Contact Us" at bounding box center [51, 265] width 85 height 6
type \(page\/section\) "Contact Us"
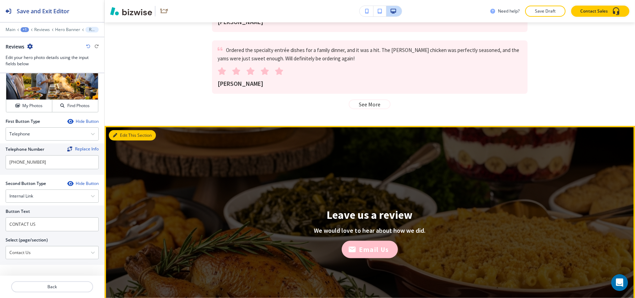
click at [123, 136] on button "Edit This Section" at bounding box center [132, 135] width 47 height 10
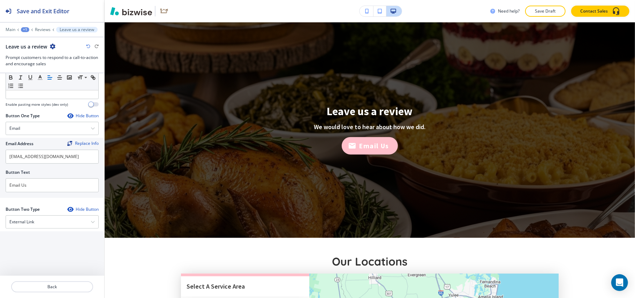
scroll to position [172, 0]
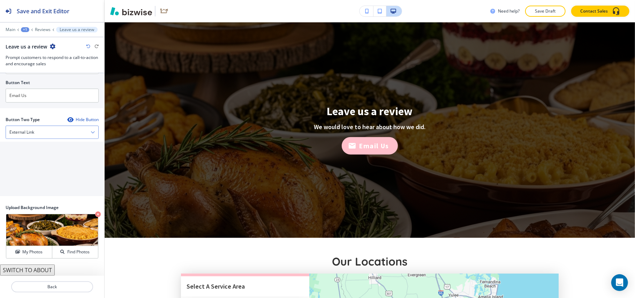
click at [41, 133] on div "External Link" at bounding box center [52, 132] width 92 height 13
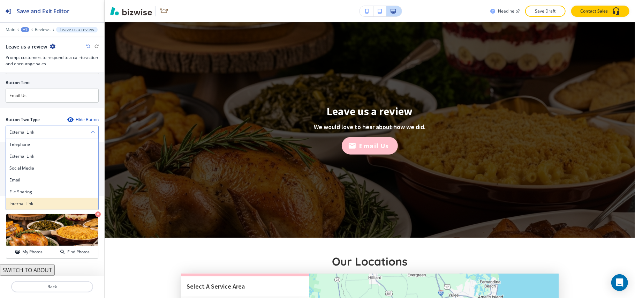
click at [35, 204] on h4 "Internal Link" at bounding box center [51, 203] width 85 height 6
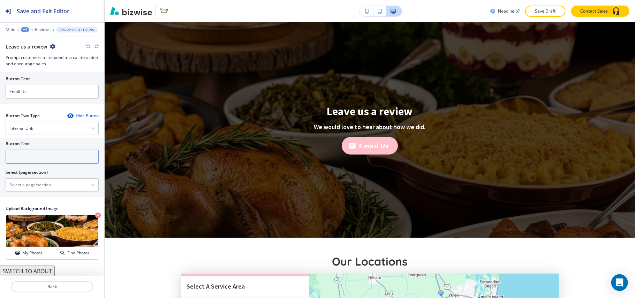
drag, startPoint x: 36, startPoint y: 172, endPoint x: 16, endPoint y: 159, distance: 23.2
paste input "CONTACT US"
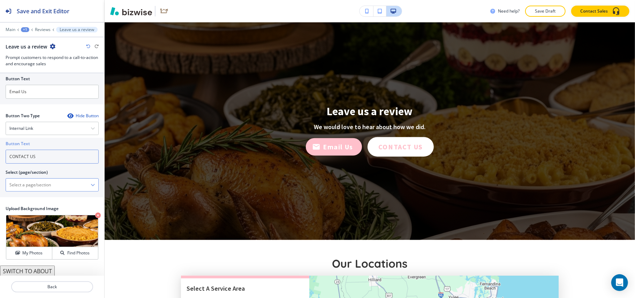
type input "CONTACT US"
click at [41, 183] on \(page\/section\) "Manual Input" at bounding box center [48, 185] width 85 height 12
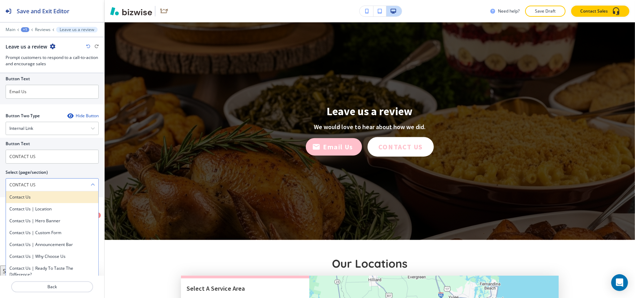
click at [37, 199] on h4 "Contact Us" at bounding box center [51, 197] width 85 height 6
type \(page\/section\) "Contact Us"
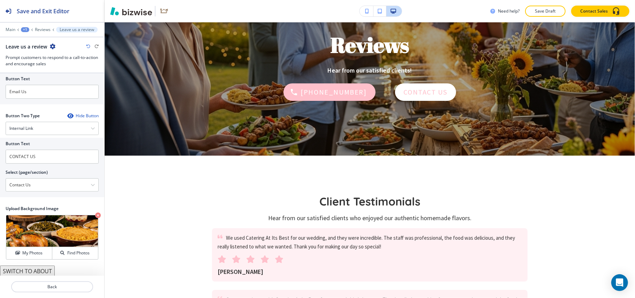
scroll to position [0, 0]
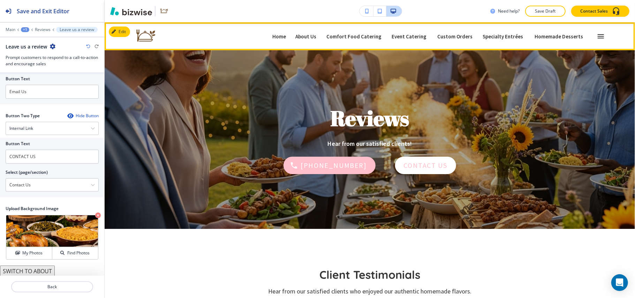
click at [597, 37] on icon "button" at bounding box center [601, 36] width 8 height 8
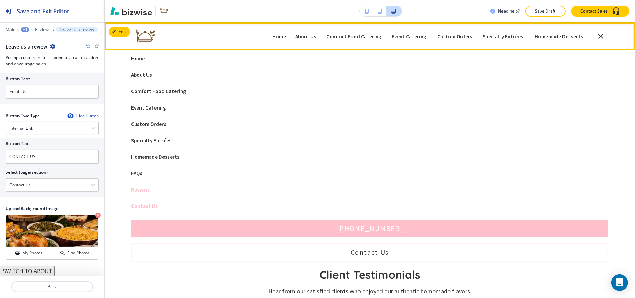
click at [144, 204] on p "Contact Us" at bounding box center [369, 205] width 477 height 5
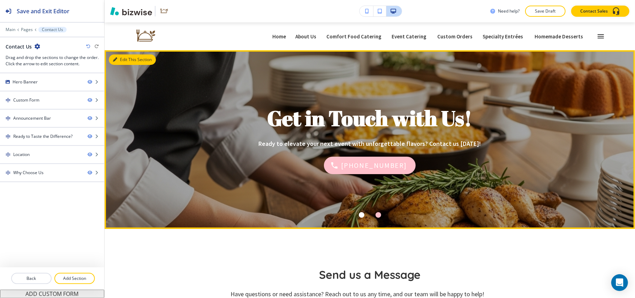
click at [114, 55] on button "Edit This Section" at bounding box center [132, 59] width 47 height 10
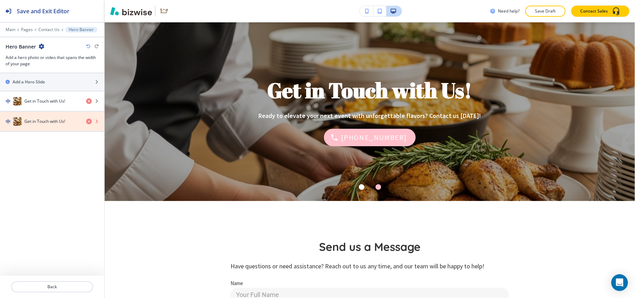
click at [89, 122] on icon "button" at bounding box center [89, 122] width 6 height 6
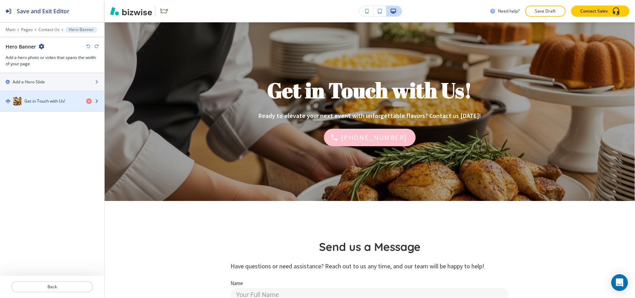
click at [49, 103] on h4 "Get in Touch with Us!" at bounding box center [44, 101] width 41 height 6
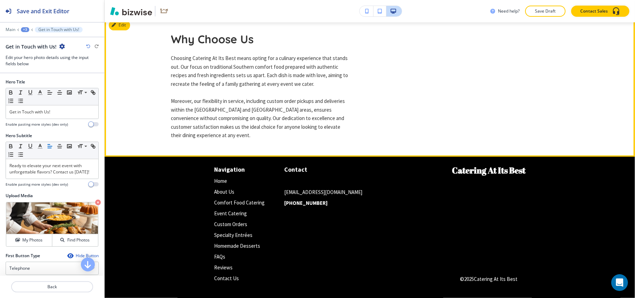
scroll to position [1055, 0]
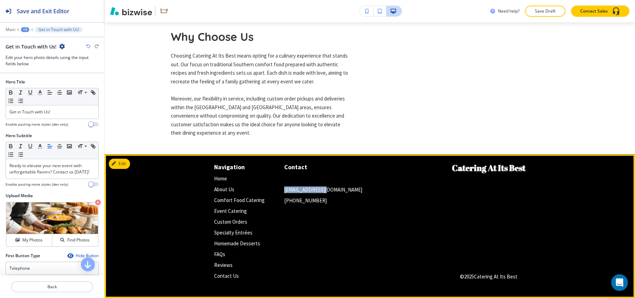
drag, startPoint x: 327, startPoint y: 186, endPoint x: 275, endPoint y: 189, distance: 51.3
click at [274, 189] on div "Navigation Home Home About Us About Us Comfort Food Catering Comfort Food Cater…" at bounding box center [333, 221] width 238 height 119
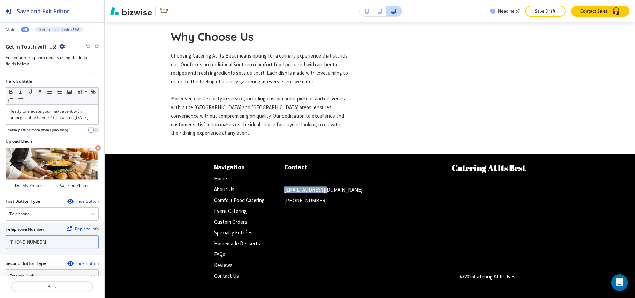
scroll to position [132, 0]
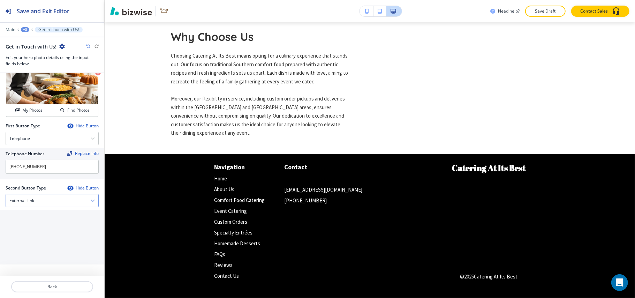
click at [31, 204] on div "External Link" at bounding box center [52, 200] width 92 height 13
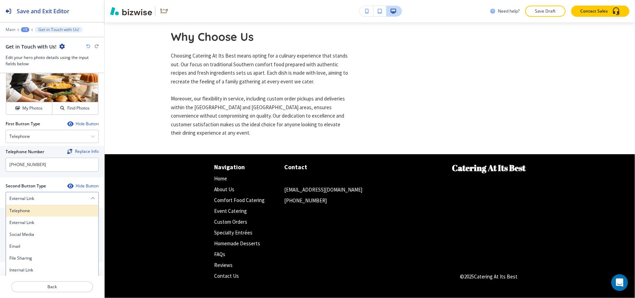
scroll to position [134, 0]
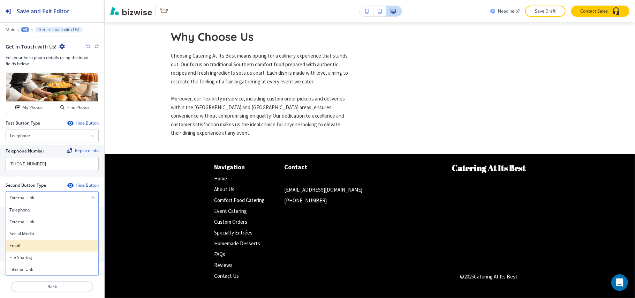
click at [26, 245] on h4 "Email" at bounding box center [51, 245] width 85 height 6
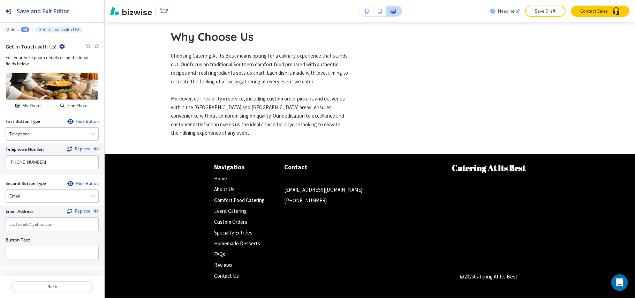
scroll to position [137, 0]
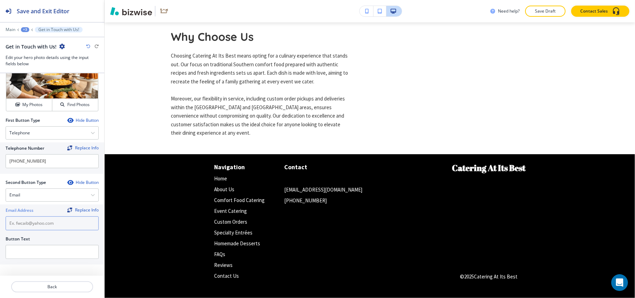
drag, startPoint x: 26, startPoint y: 250, endPoint x: 18, endPoint y: 223, distance: 28.3
click at [18, 223] on input "text" at bounding box center [52, 223] width 93 height 14
paste input "[EMAIL_ADDRESS][DOMAIN_NAME]"
type input "[EMAIL_ADDRESS][DOMAIN_NAME]"
click at [77, 247] on input "text" at bounding box center [52, 252] width 93 height 14
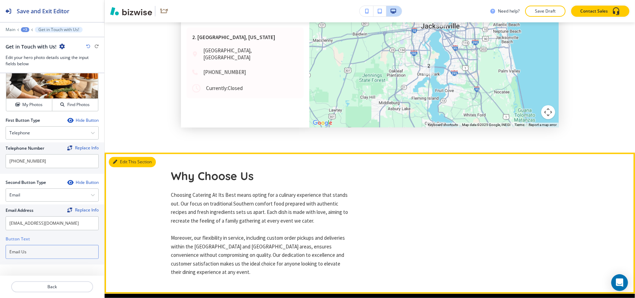
type input "Email Us"
click at [130, 162] on button "Edit This Section" at bounding box center [132, 162] width 47 height 10
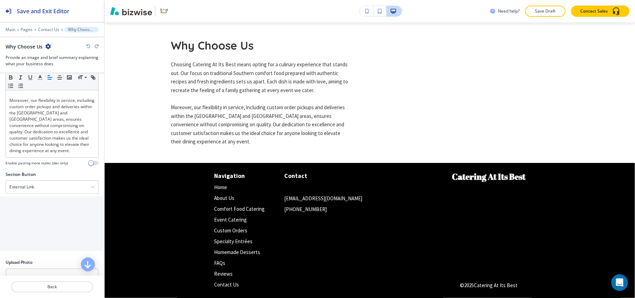
scroll to position [250, 0]
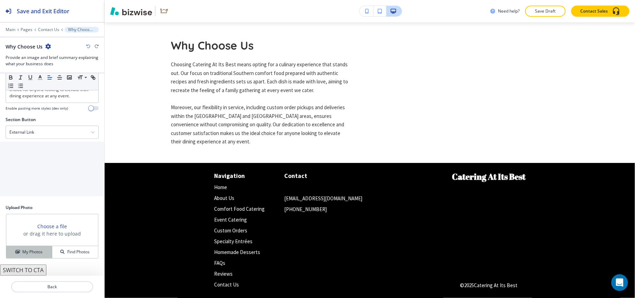
click at [28, 254] on h4 "My Photos" at bounding box center [32, 252] width 20 height 6
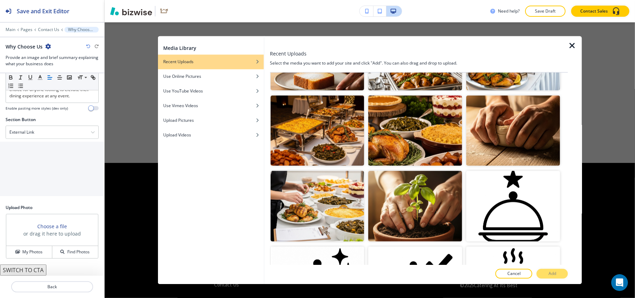
scroll to position [511, 0]
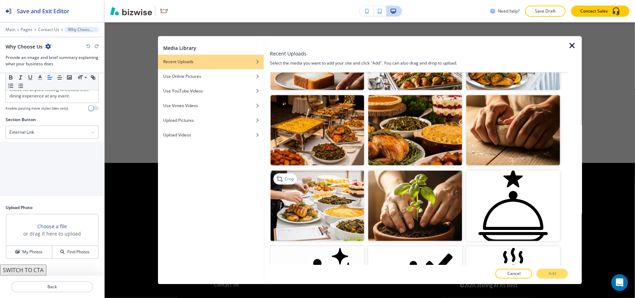
click at [325, 191] on img "button" at bounding box center [318, 206] width 94 height 70
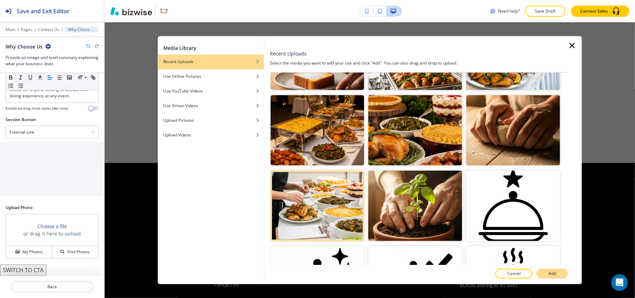
click at [555, 271] on p "Add" at bounding box center [552, 274] width 8 height 6
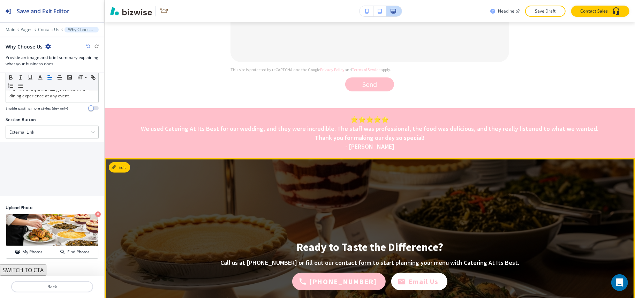
scroll to position [427, 0]
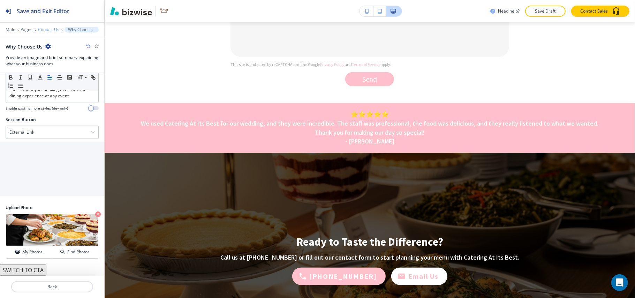
click at [44, 30] on p "Contact Us" at bounding box center [48, 29] width 21 height 5
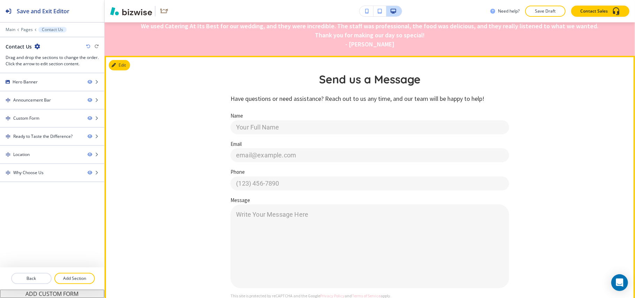
scroll to position [207, 0]
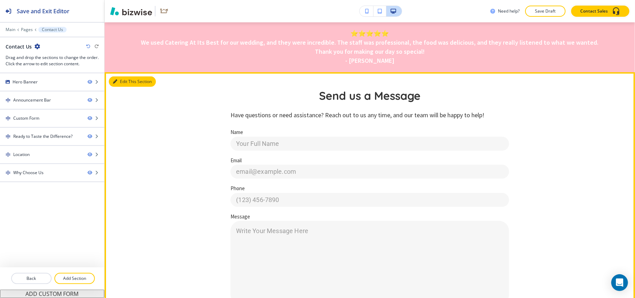
click at [127, 79] on button "Edit This Section" at bounding box center [132, 81] width 47 height 10
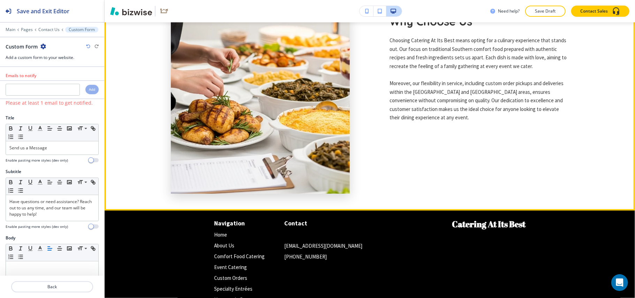
scroll to position [1102, 0]
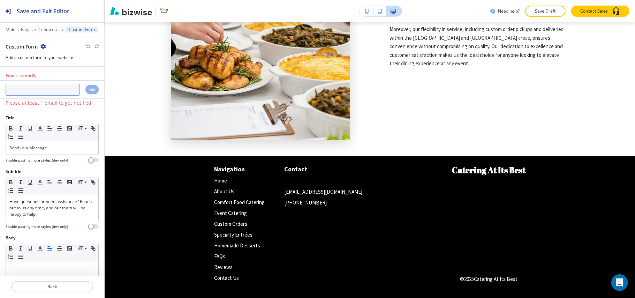
click at [53, 96] on input "text" at bounding box center [43, 90] width 74 height 12
paste input "[EMAIL_ADDRESS][DOMAIN_NAME]"
type input "[EMAIL_ADDRESS][DOMAIN_NAME]"
click at [85, 94] on div "Add" at bounding box center [91, 89] width 13 height 9
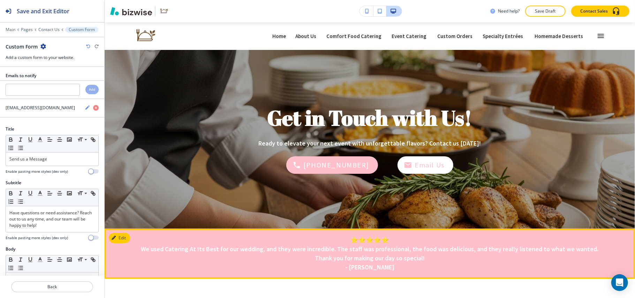
scroll to position [0, 0]
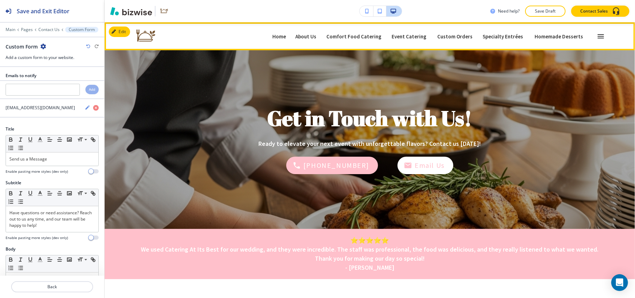
click at [597, 37] on icon "button" at bounding box center [601, 36] width 8 height 8
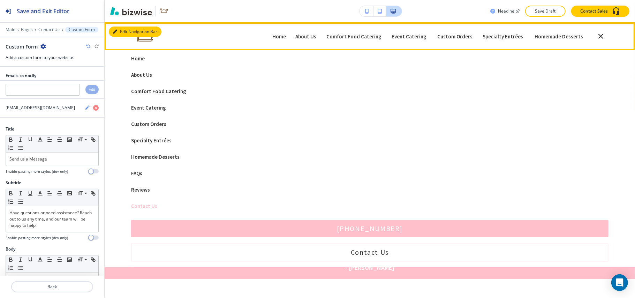
click at [126, 30] on div "Edit Navigation Bar Home Home About Us About Us Comfort Food Catering Comfort F…" at bounding box center [370, 36] width 530 height 28
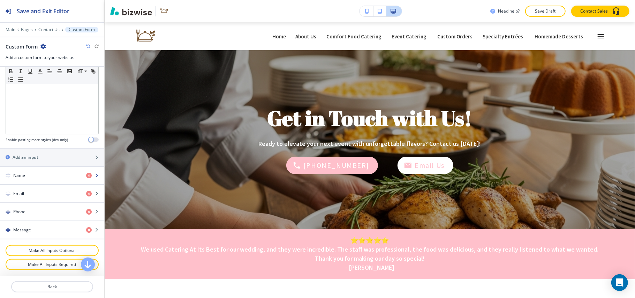
scroll to position [233, 0]
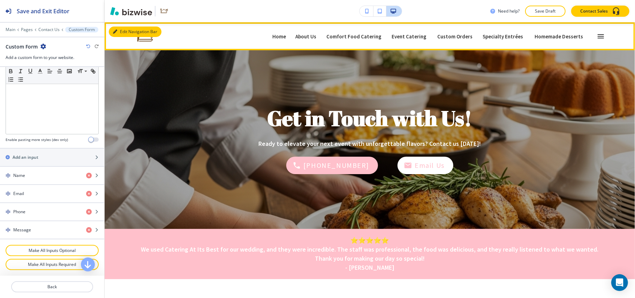
click at [123, 27] on button "Edit Navigation Bar" at bounding box center [135, 32] width 53 height 10
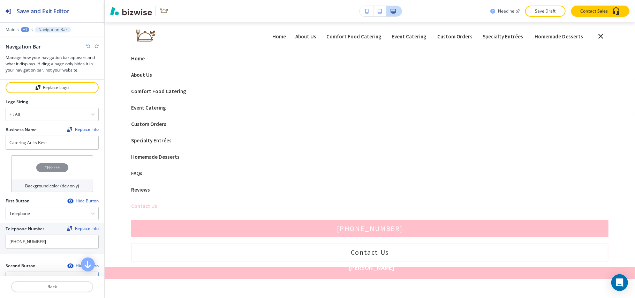
scroll to position [93, 0]
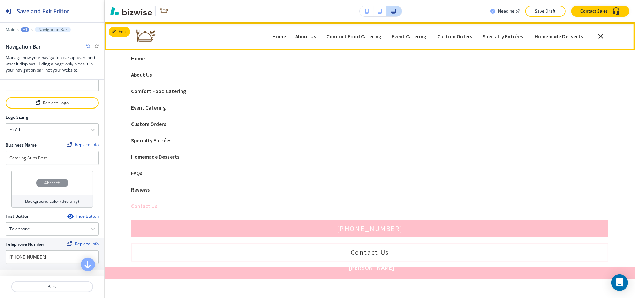
click at [598, 34] on icon "button" at bounding box center [600, 36] width 5 height 5
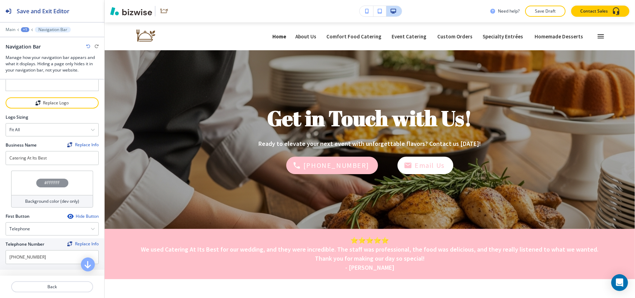
click at [283, 35] on p "Home" at bounding box center [279, 36] width 14 height 5
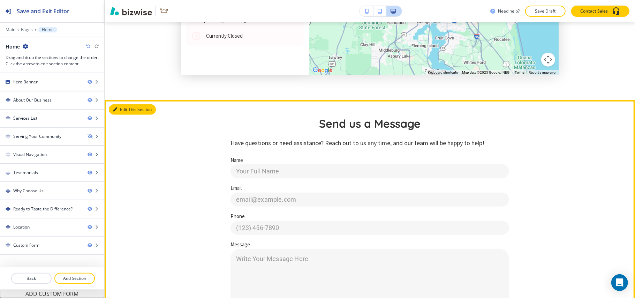
click at [127, 104] on button "Edit This Section" at bounding box center [132, 109] width 47 height 10
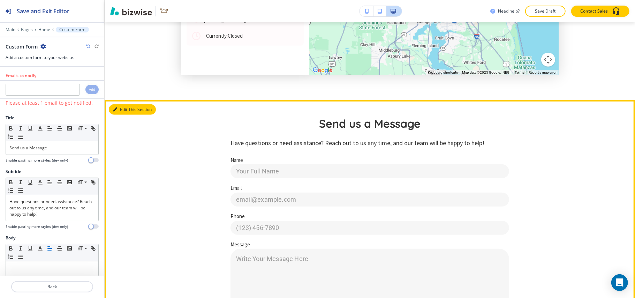
scroll to position [2376, 0]
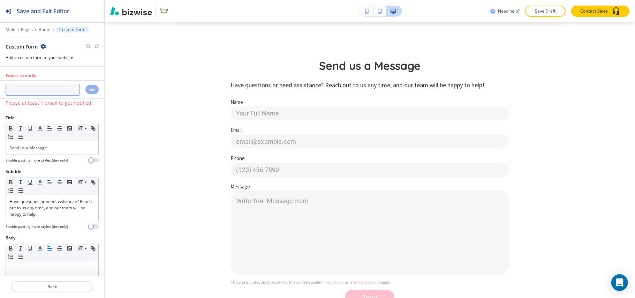
click at [36, 91] on input "text" at bounding box center [43, 90] width 74 height 12
paste input "[EMAIL_ADDRESS][DOMAIN_NAME]"
type input "[EMAIL_ADDRESS][DOMAIN_NAME]"
click at [89, 92] on h4 "Add" at bounding box center [92, 89] width 6 height 5
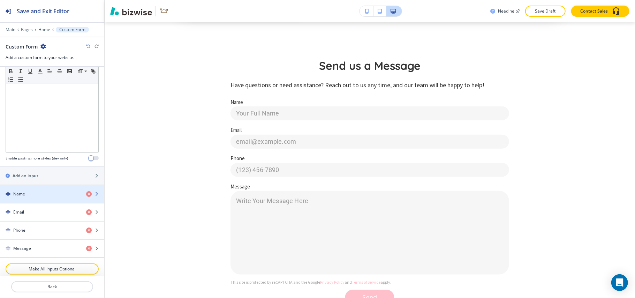
scroll to position [233, 0]
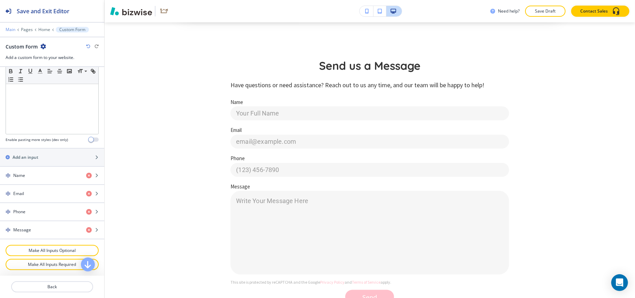
click at [7, 28] on p "Main" at bounding box center [11, 29] width 10 height 5
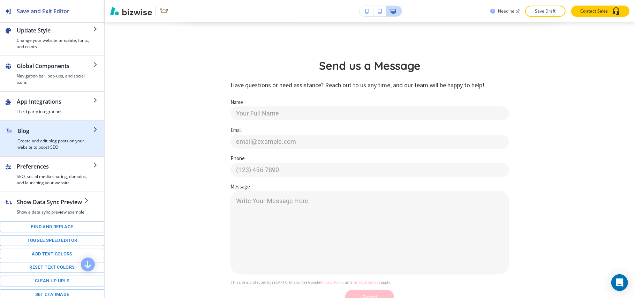
scroll to position [104, 0]
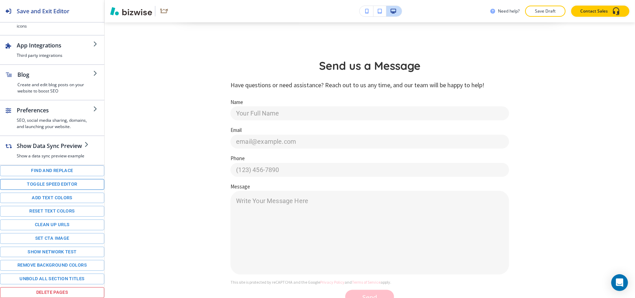
click at [49, 182] on button "Toggle speed editor" at bounding box center [52, 184] width 104 height 11
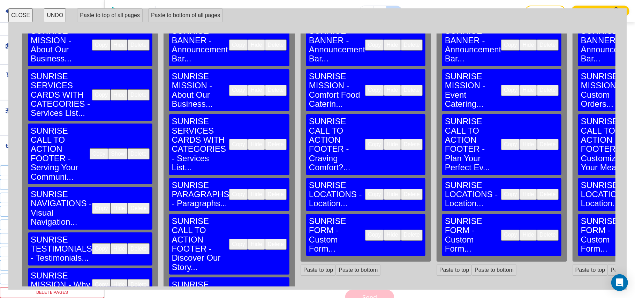
scroll to position [130, 0]
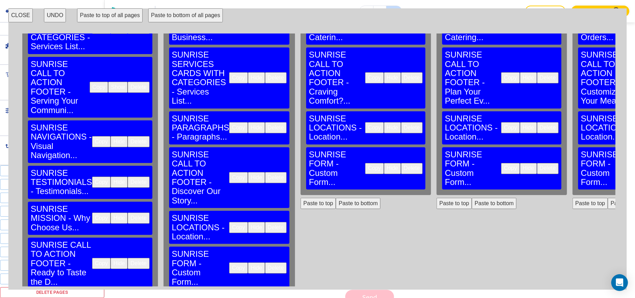
click at [265, 262] on button "Delete" at bounding box center [276, 267] width 22 height 11
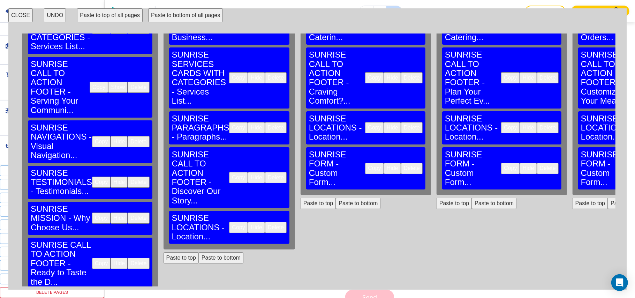
click at [199, 252] on button "Paste to bottom" at bounding box center [221, 257] width 45 height 11
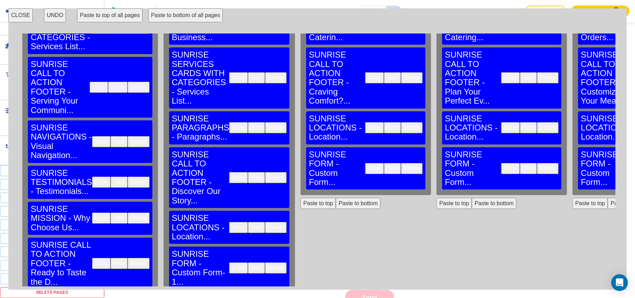
click at [401, 163] on button "Delete" at bounding box center [412, 168] width 22 height 11
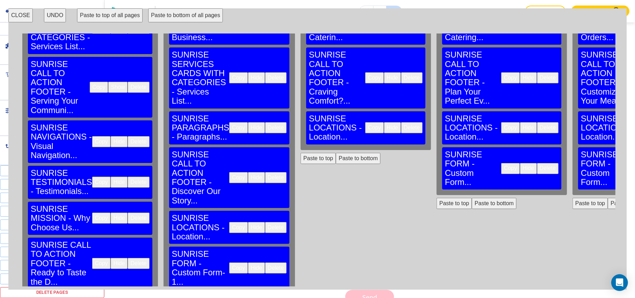
click at [336, 153] on button "Paste to bottom" at bounding box center [358, 158] width 45 height 11
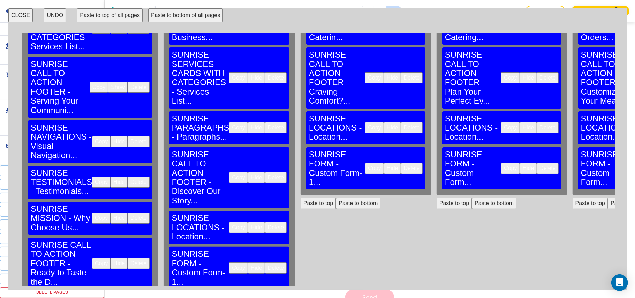
click at [537, 163] on button "Delete" at bounding box center [548, 168] width 22 height 11
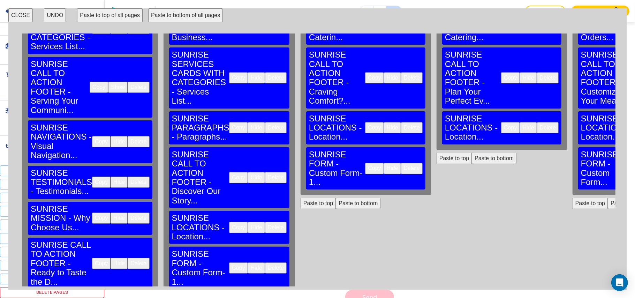
click at [472, 153] on button "Paste to bottom" at bounding box center [494, 158] width 45 height 11
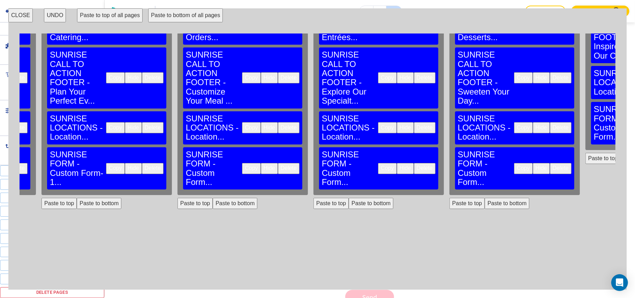
scroll to position [130, 398]
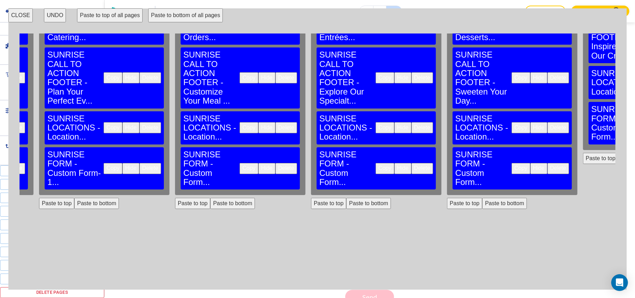
click at [275, 163] on button "Delete" at bounding box center [286, 168] width 22 height 11
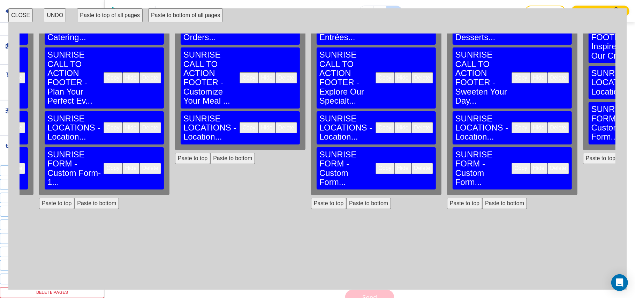
click at [210, 153] on button "Paste to bottom" at bounding box center [232, 158] width 45 height 11
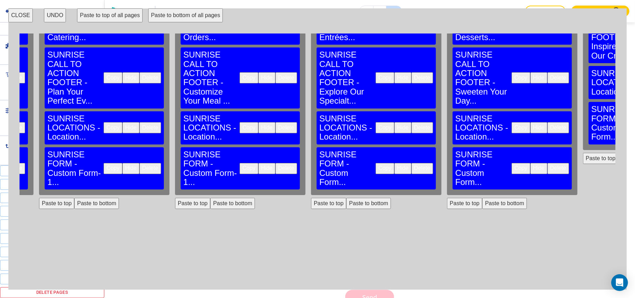
click at [411, 163] on button "Delete" at bounding box center [422, 168] width 22 height 11
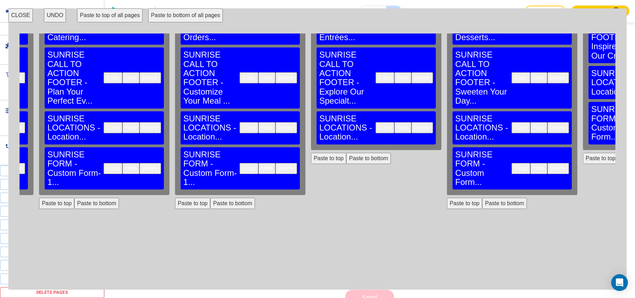
click at [346, 153] on button "Paste to bottom" at bounding box center [368, 158] width 45 height 11
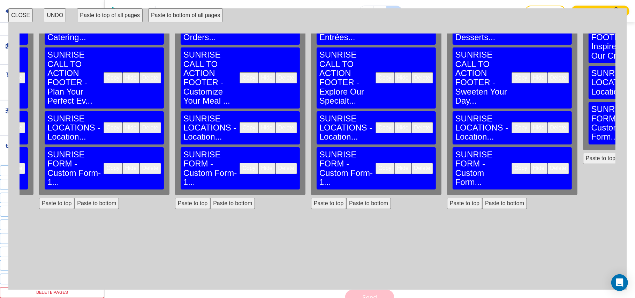
click at [547, 163] on button "Delete" at bounding box center [558, 168] width 22 height 11
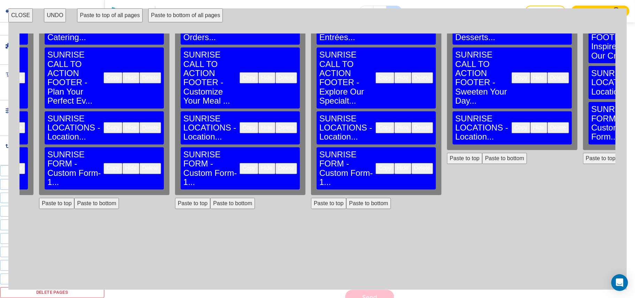
click at [482, 153] on button "Paste to bottom" at bounding box center [504, 158] width 45 height 11
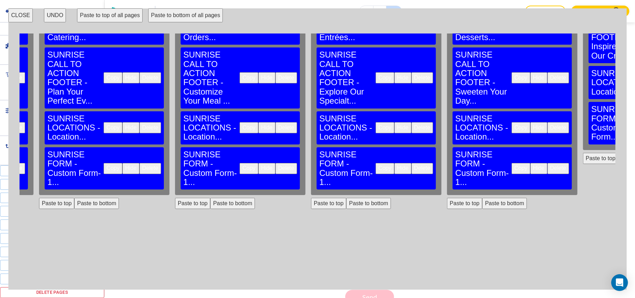
click at [618, 107] on button "Paste to bottom" at bounding box center [640, 112] width 45 height 11
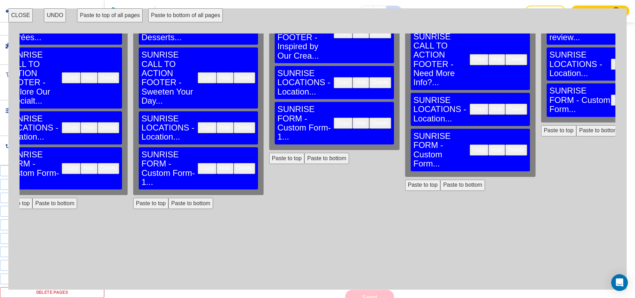
scroll to position [130, 762]
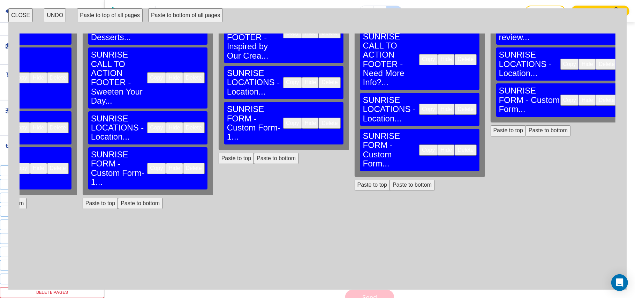
click at [455, 144] on button "Delete" at bounding box center [466, 149] width 22 height 11
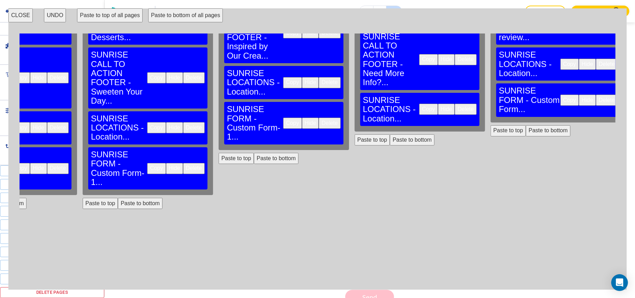
click at [390, 134] on button "Paste to bottom" at bounding box center [412, 139] width 45 height 11
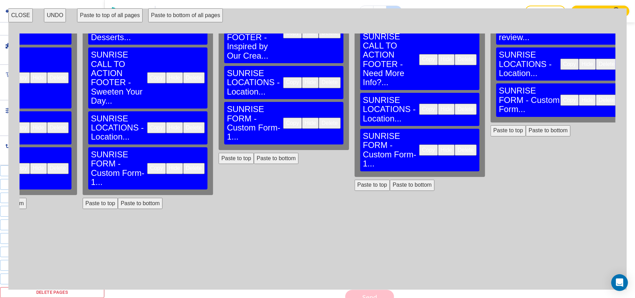
click at [596, 94] on button "Delete" at bounding box center [607, 99] width 22 height 11
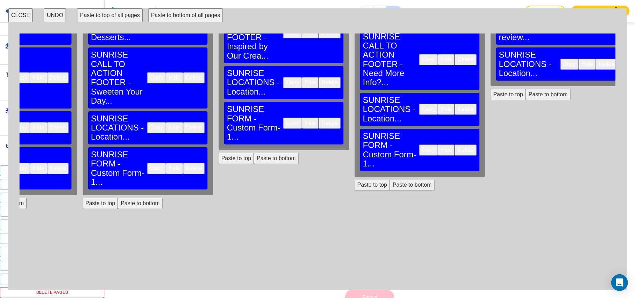
click at [526, 89] on button "Paste to bottom" at bounding box center [548, 94] width 45 height 11
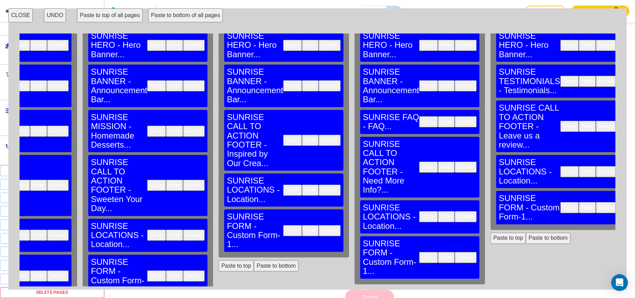
scroll to position [0, 762]
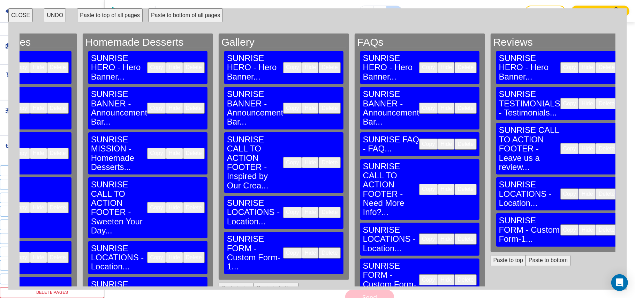
click at [17, 17] on button "CLOSE" at bounding box center [20, 15] width 24 height 14
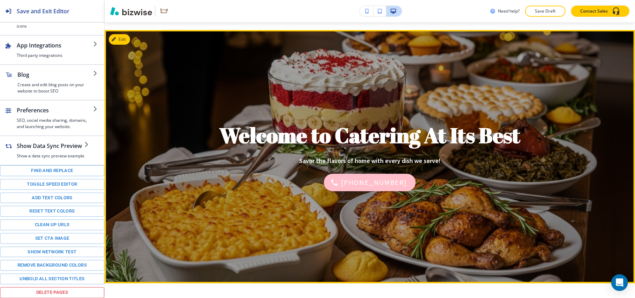
scroll to position [0, 0]
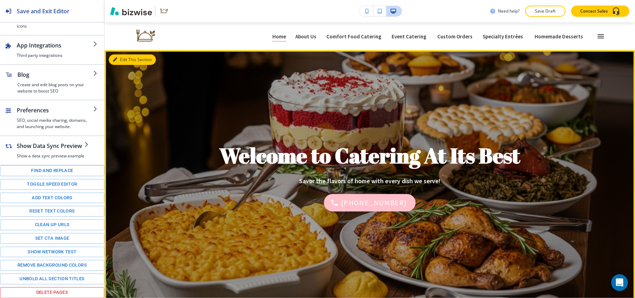
click at [119, 60] on button "Edit This Section" at bounding box center [132, 59] width 47 height 10
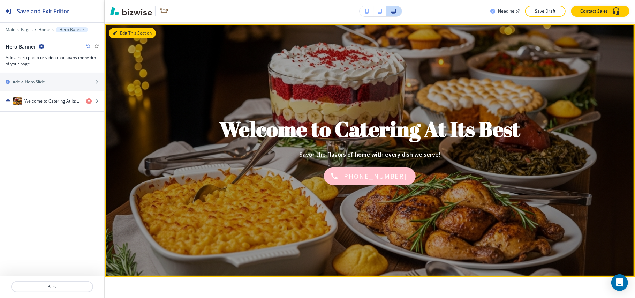
scroll to position [28, 0]
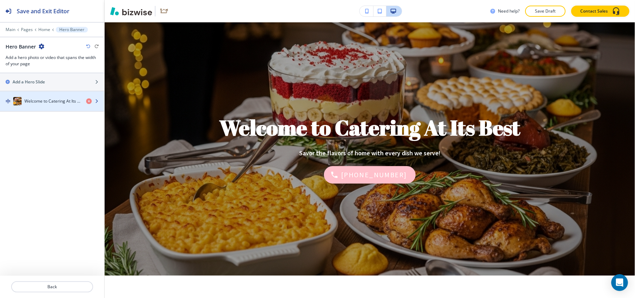
click at [38, 100] on h4 "Welcome to Catering At Its Best" at bounding box center [52, 101] width 56 height 6
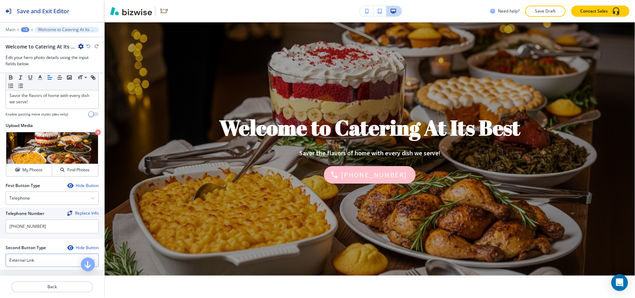
scroll to position [132, 0]
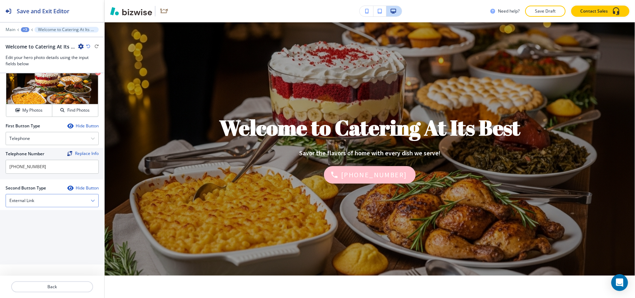
click at [36, 196] on div "External Link" at bounding box center [52, 200] width 92 height 13
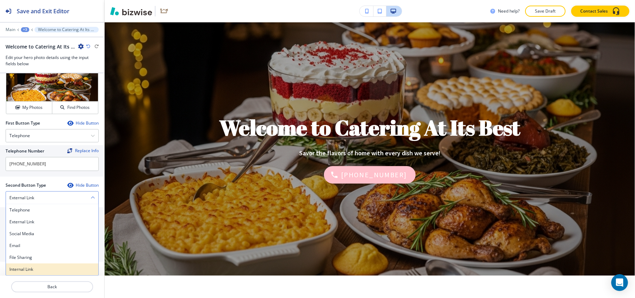
click at [24, 268] on h4 "Internal Link" at bounding box center [51, 269] width 85 height 6
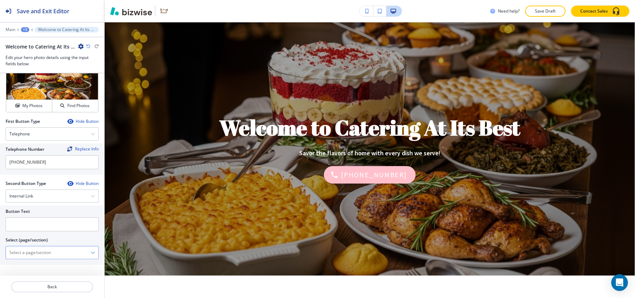
scroll to position [134, 0]
click at [39, 257] on \(page\/section\) "Manual Input" at bounding box center [48, 253] width 85 height 12
click at [23, 264] on h4 "Contact Us" at bounding box center [51, 265] width 85 height 6
type \(page\/section\) "Contact Us"
click at [42, 229] on input "text" at bounding box center [52, 224] width 93 height 14
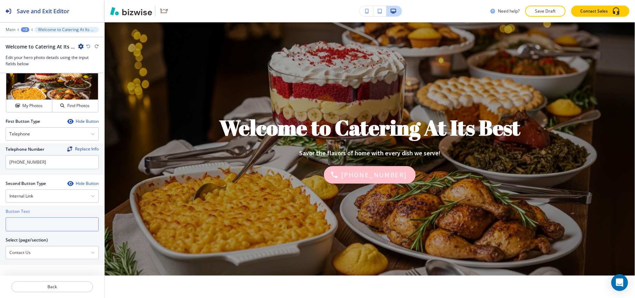
paste input "CONTACT US"
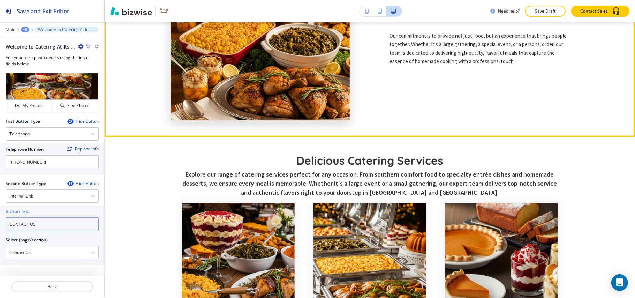
scroll to position [446, 0]
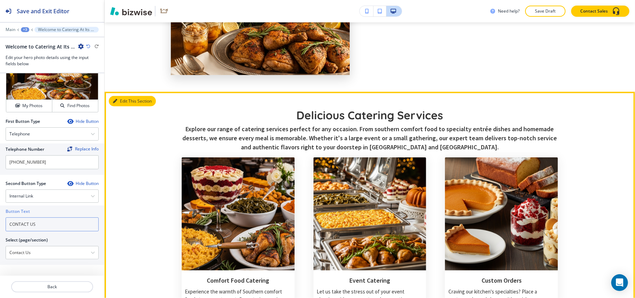
type input "CONTACT US"
click at [121, 97] on button "Edit This Section" at bounding box center [132, 101] width 47 height 10
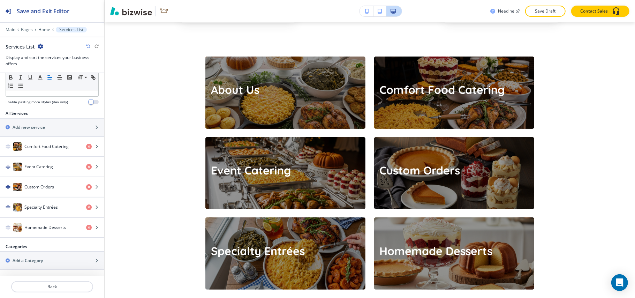
scroll to position [891, 0]
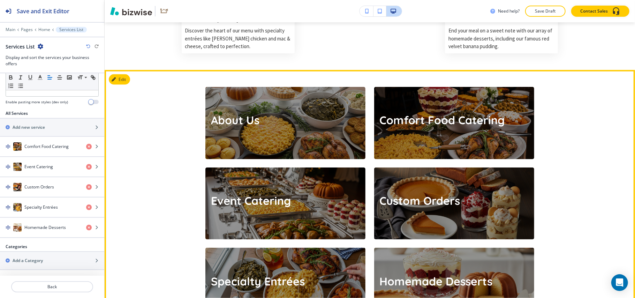
click at [116, 70] on div "About Us Comfort Food Catering Event Catering Custom Orders Specialty Entrées H…" at bounding box center [370, 288] width 530 height 436
click at [117, 74] on button "Edit This Section" at bounding box center [132, 79] width 47 height 10
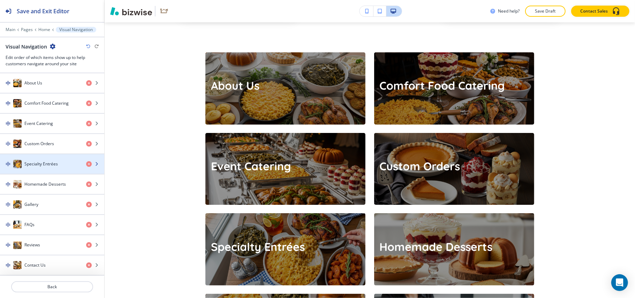
scroll to position [140, 0]
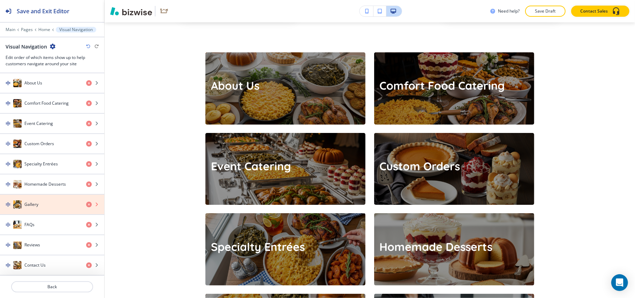
click at [86, 203] on icon "button" at bounding box center [89, 205] width 6 height 6
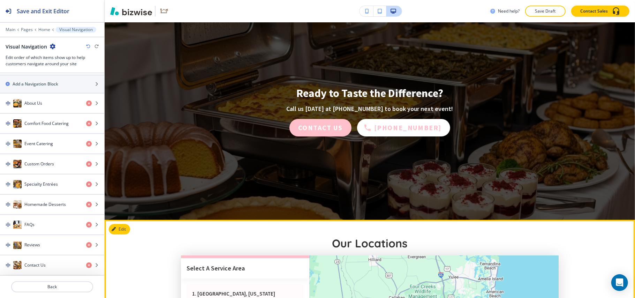
scroll to position [2017, 0]
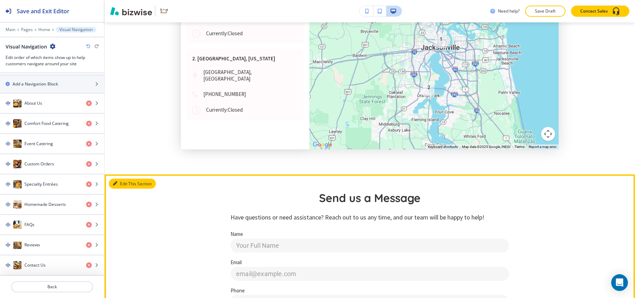
click at [123, 179] on button "Edit This Section" at bounding box center [132, 184] width 47 height 10
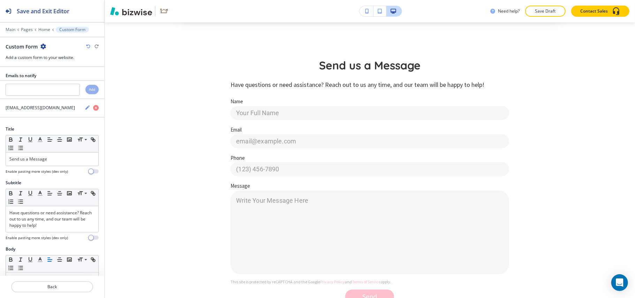
scroll to position [2475, 0]
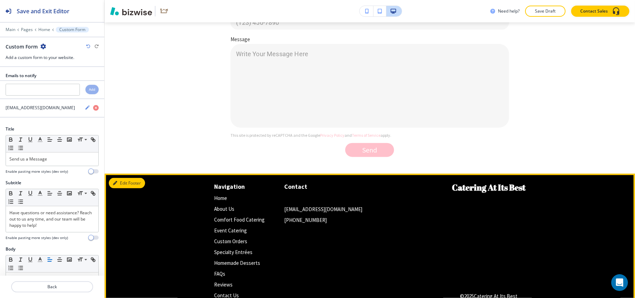
click at [128, 178] on button "Edit Footer" at bounding box center [127, 183] width 36 height 10
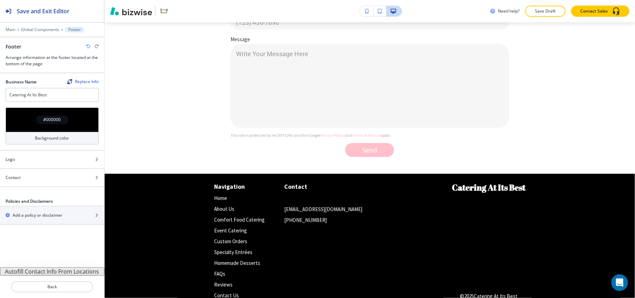
click at [66, 273] on button "Autofill Contact Info From Locations" at bounding box center [52, 271] width 104 height 8
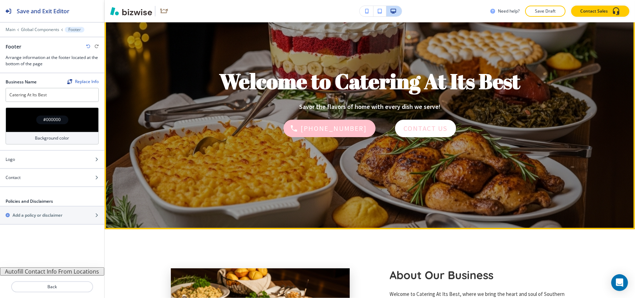
scroll to position [0, 0]
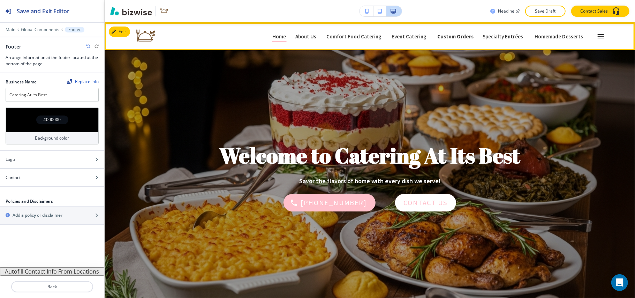
click at [462, 32] on link "Custom Orders Custom Orders" at bounding box center [455, 36] width 37 height 11
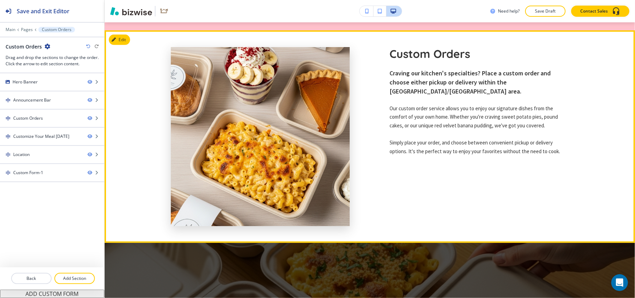
scroll to position [232, 0]
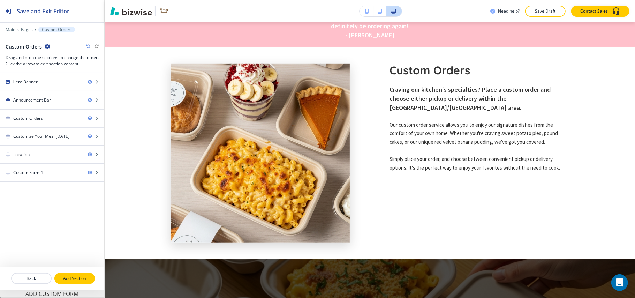
click at [77, 280] on p "Add Section" at bounding box center [74, 278] width 39 height 6
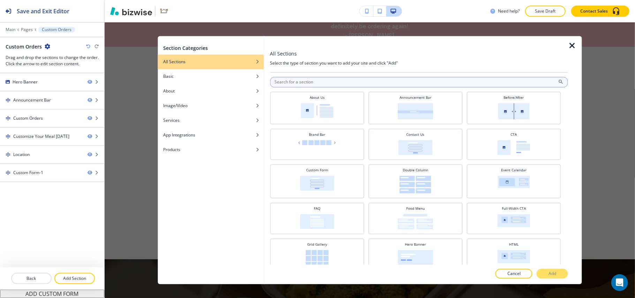
click at [319, 82] on input "text" at bounding box center [419, 82] width 298 height 10
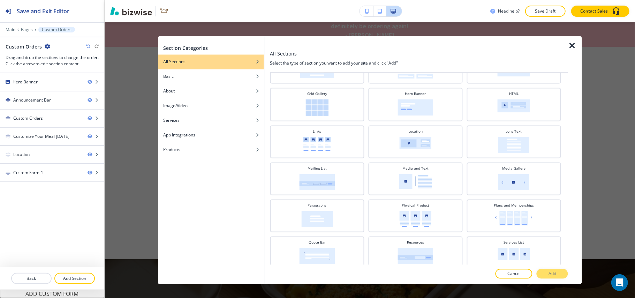
scroll to position [174, 0]
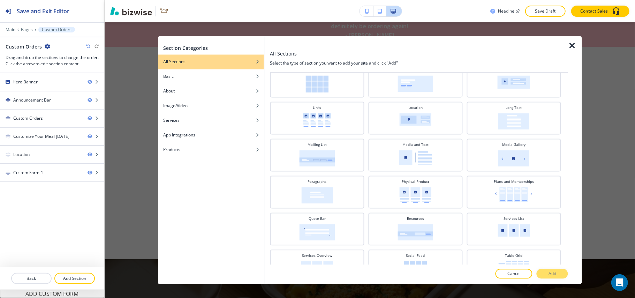
click at [573, 45] on icon "button" at bounding box center [572, 46] width 8 height 8
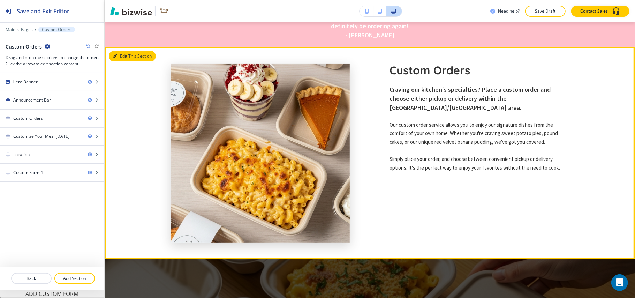
click at [124, 55] on button "Edit This Section" at bounding box center [132, 56] width 47 height 10
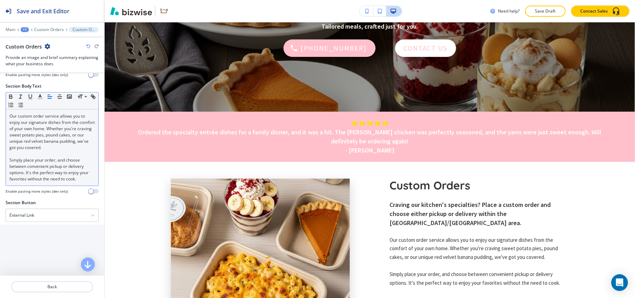
scroll to position [139, 0]
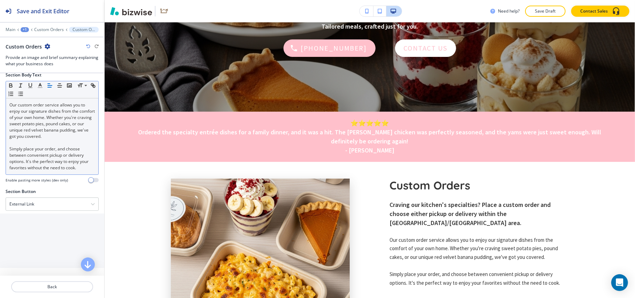
click at [89, 163] on div "Our custom order service allows you to enjoy our signature dishes from the comf…" at bounding box center [52, 136] width 92 height 76
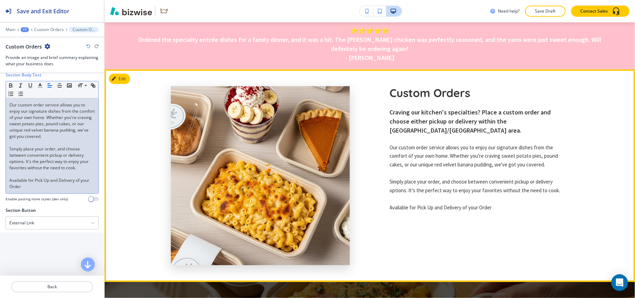
scroll to position [210, 0]
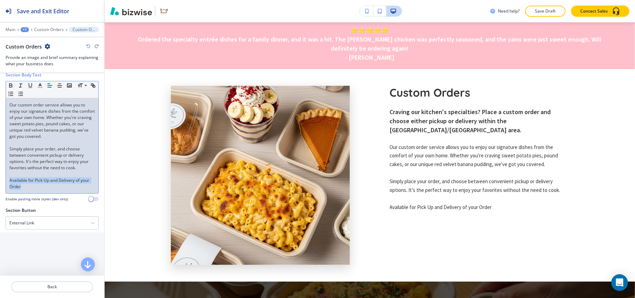
drag, startPoint x: 45, startPoint y: 183, endPoint x: 5, endPoint y: 176, distance: 41.2
click at [5, 176] on div "Section Body Text Small Normal Large Huge Our custom order service allows you t…" at bounding box center [52, 139] width 104 height 135
drag, startPoint x: 31, startPoint y: 179, endPoint x: 10, endPoint y: 176, distance: 21.8
click at [10, 177] on p "Available for Pick Up and Delivery of your Order" at bounding box center [51, 183] width 85 height 13
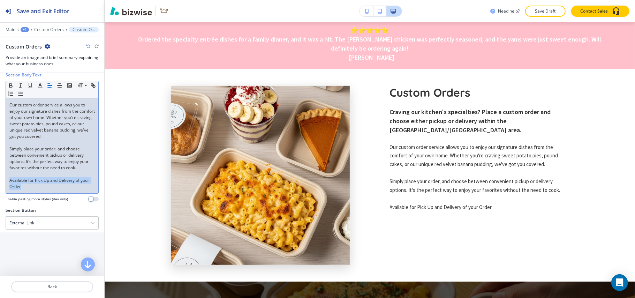
click at [10, 177] on p "Available for Pick Up and Delivery of your Order" at bounding box center [51, 183] width 85 height 13
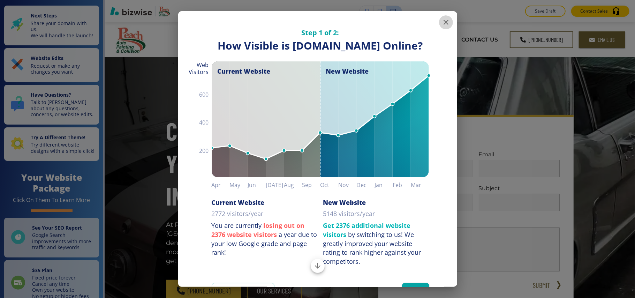
click at [444, 24] on icon "button" at bounding box center [446, 22] width 5 height 5
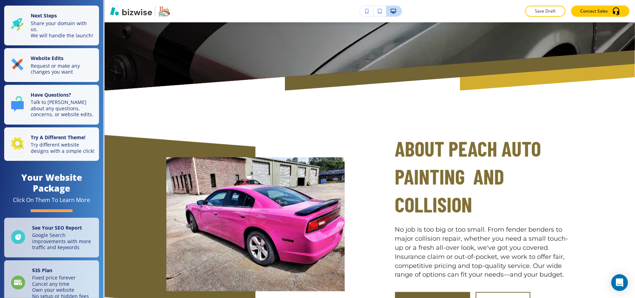
scroll to position [325, 0]
